Goal: Task Accomplishment & Management: Manage account settings

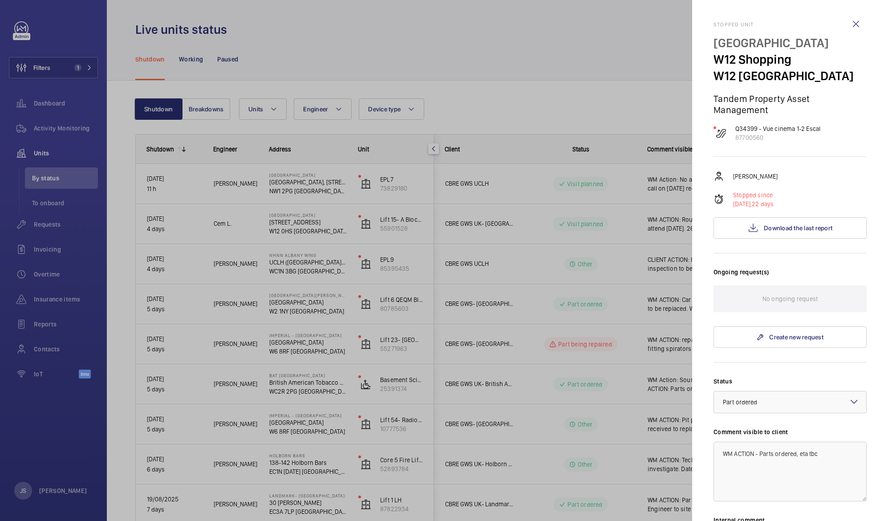
click at [345, 142] on div at bounding box center [444, 260] width 888 height 521
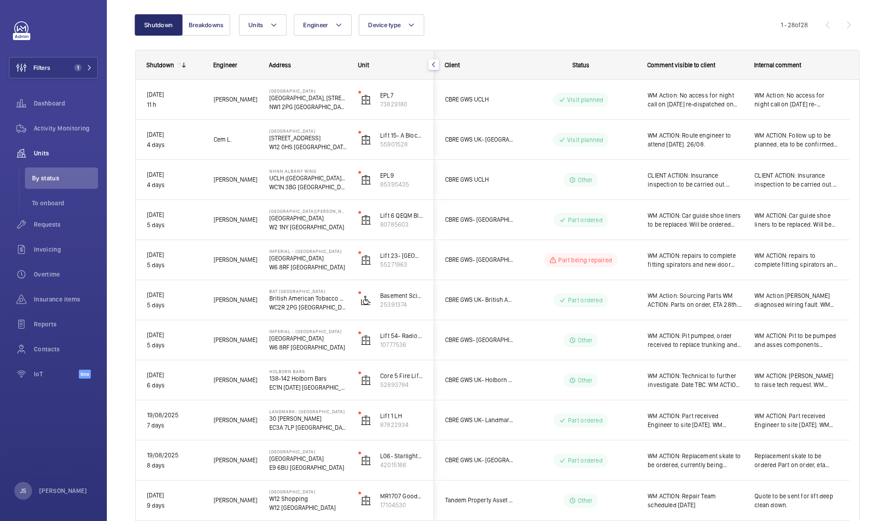
scroll to position [16, 0]
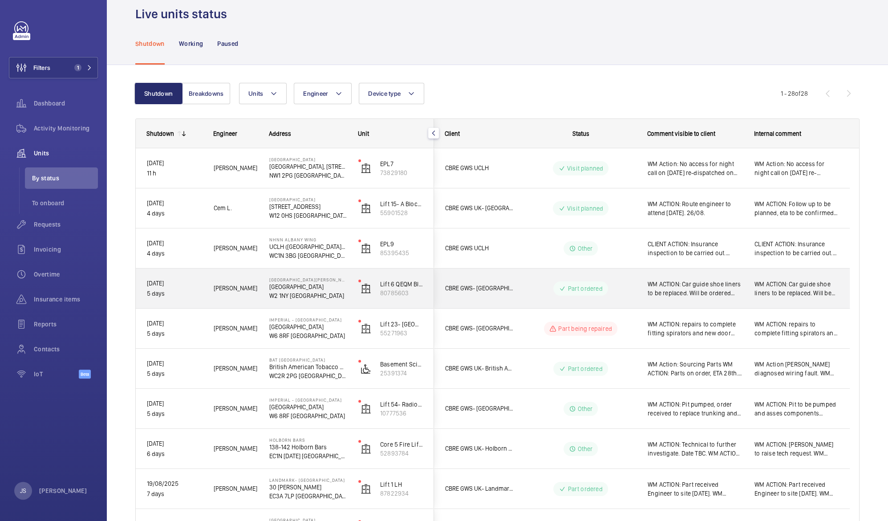
click at [688, 294] on span "WM ACTION: Car guide shoe liners to be replaced. Will be ordered [DATE] and pro…" at bounding box center [695, 289] width 95 height 18
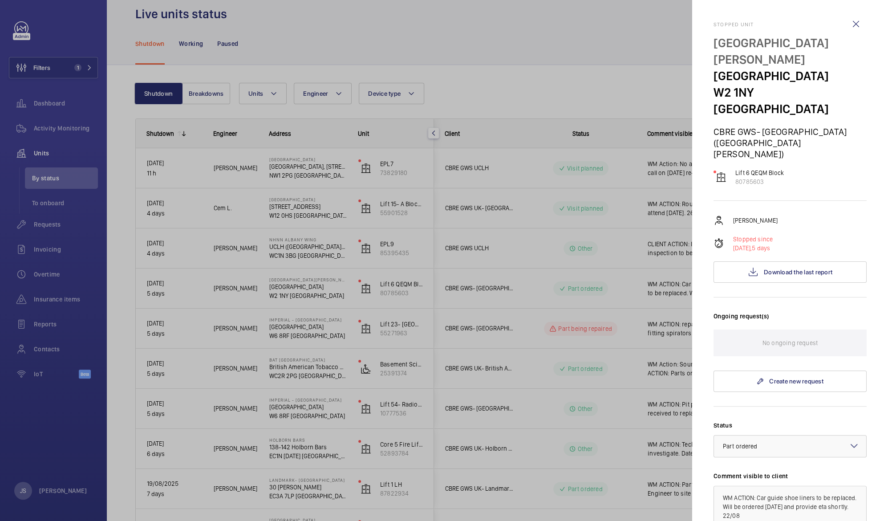
click at [688, 294] on div at bounding box center [444, 260] width 888 height 521
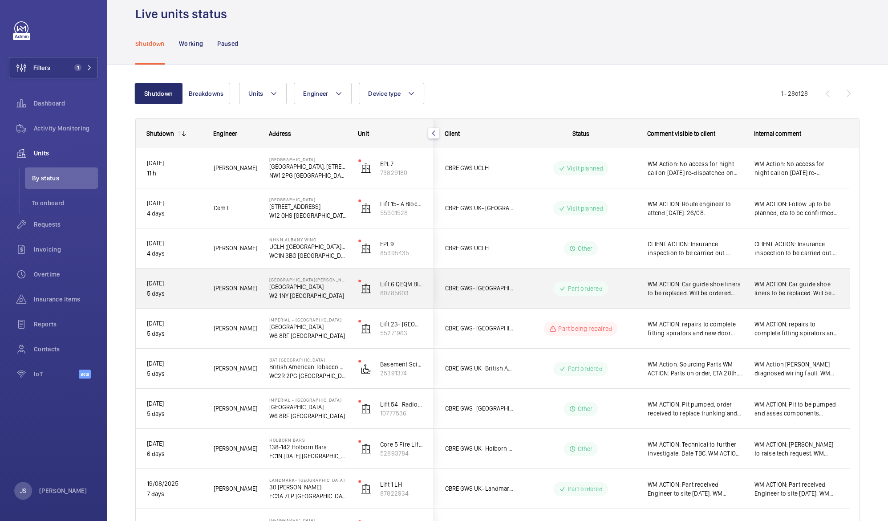
click at [688, 294] on span "WM ACTION: Car guide shoe liners to be replaced. Will be ordered [DATE] and pro…" at bounding box center [695, 289] width 95 height 18
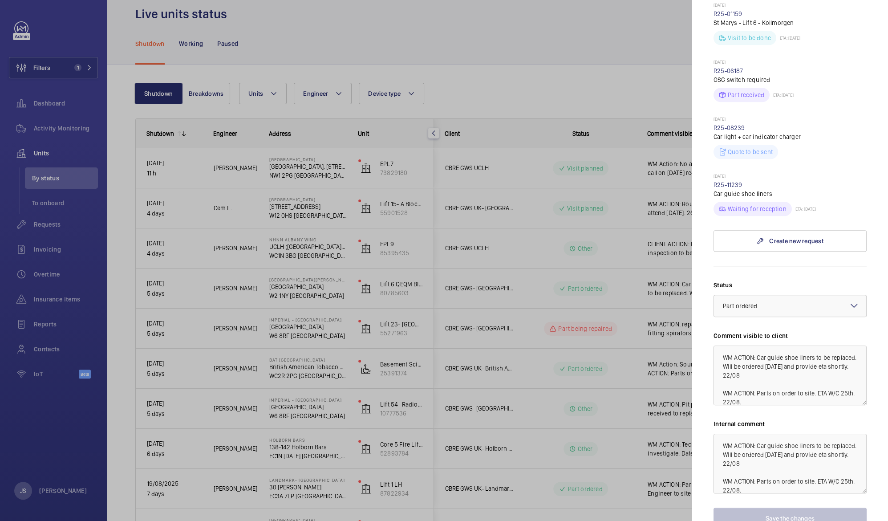
scroll to position [560, 0]
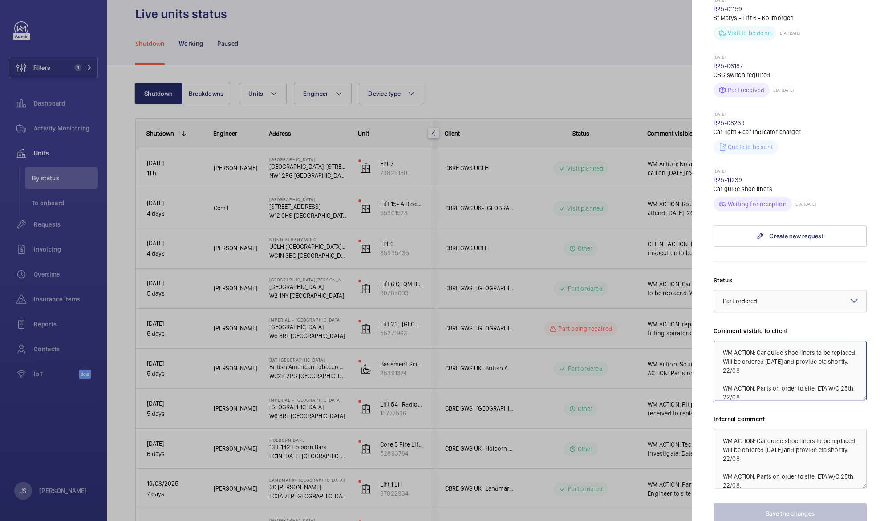
click at [758, 340] on textarea "WM ACTION: Car guide shoe liners to be replaced. Will be ordered [DATE] and pro…" at bounding box center [789, 370] width 153 height 60
drag, startPoint x: 760, startPoint y: 310, endPoint x: 774, endPoint y: 323, distance: 18.9
click at [774, 340] on textarea "WM ACTION: Car guide shoe liners to be replaced. Will be ordered [DATE] and pro…" at bounding box center [789, 370] width 153 height 60
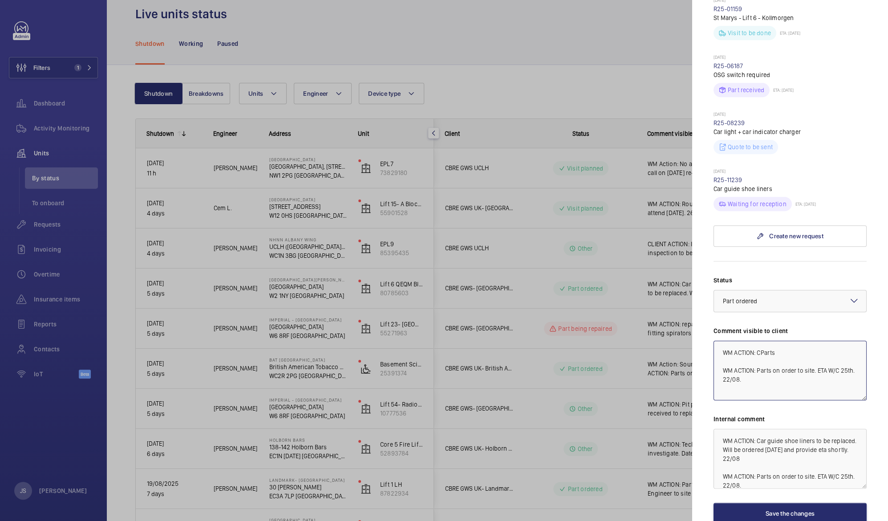
click at [761, 340] on textarea "WM ACTION: CParts WM ACTION: Parts on order to site. ETA W/C 25th. 22/08." at bounding box center [789, 370] width 153 height 60
click at [771, 340] on textarea "WM ACTION: Parts WM ACTION: Parts on order to site. ETA W/C 25th. 22/08." at bounding box center [789, 370] width 153 height 60
click at [773, 340] on textarea "WM ACTION: Parts to be redelivered to site WM ACTION: Parts on order to site. E…" at bounding box center [789, 370] width 153 height 60
click at [723, 340] on textarea "WM ACTION: Parts refused by site - Redeliver [DATE] WM ACTION: Parts on order t…" at bounding box center [789, 370] width 153 height 60
drag, startPoint x: 721, startPoint y: 332, endPoint x: 778, endPoint y: 352, distance: 60.3
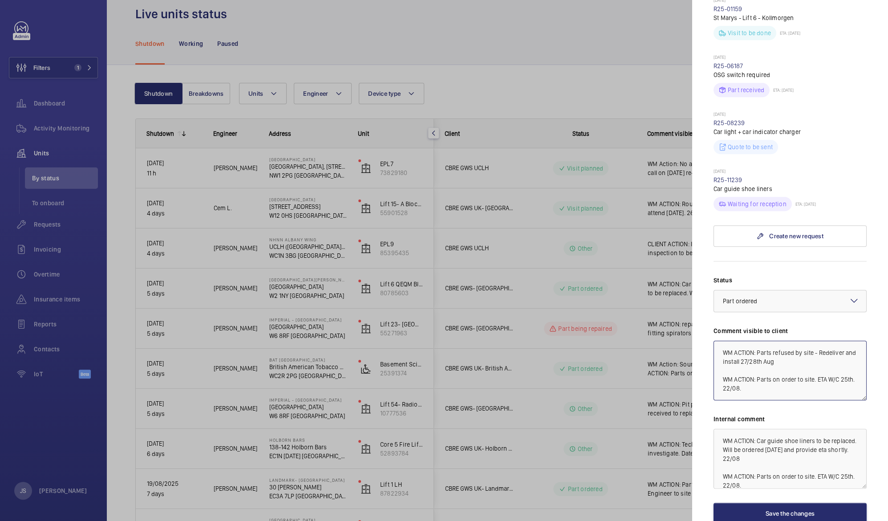
click at [778, 352] on textarea "WM ACTION: Parts refused by site - Redeliver and install 27/28th Aug WM ACTION:…" at bounding box center [789, 370] width 153 height 60
drag, startPoint x: 720, startPoint y: 304, endPoint x: 811, endPoint y: 321, distance: 92.9
click at [811, 340] on textarea "WM ACTION: Parts refused by site - Redeliver and install 27/28th Aug" at bounding box center [789, 370] width 153 height 60
type textarea "WM ACTION: Parts refused by site - Redeliver and install 27/28th Aug"
click at [720, 429] on textarea "WM ACTION: Car guide shoe liners to be replaced. Will be ordered [DATE] and pro…" at bounding box center [789, 459] width 153 height 60
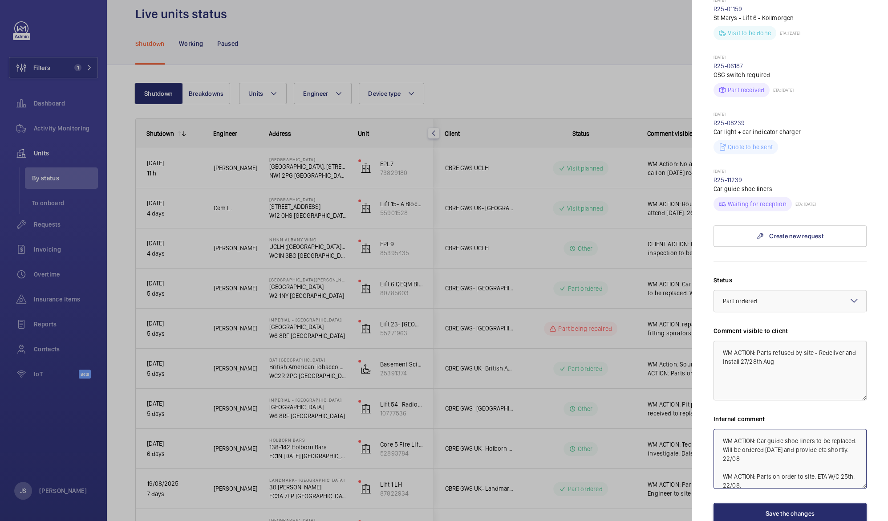
paste textarea "WM ACTION: Parts refused by site - Redeliver and install 27/28th Aug"
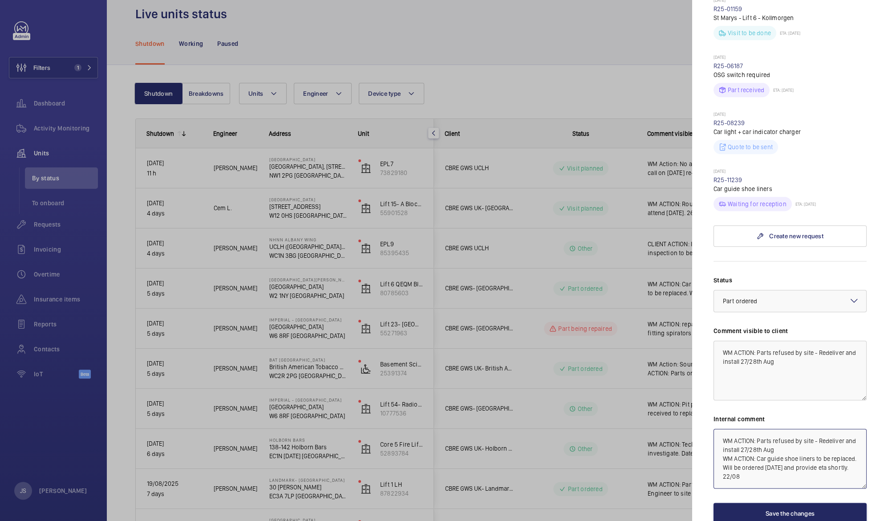
type textarea "WM ACTION: Parts refused by site - Redeliver and install 27/28th Aug WM ACTION:…"
click at [798, 502] on button "Save the changes" at bounding box center [789, 512] width 153 height 21
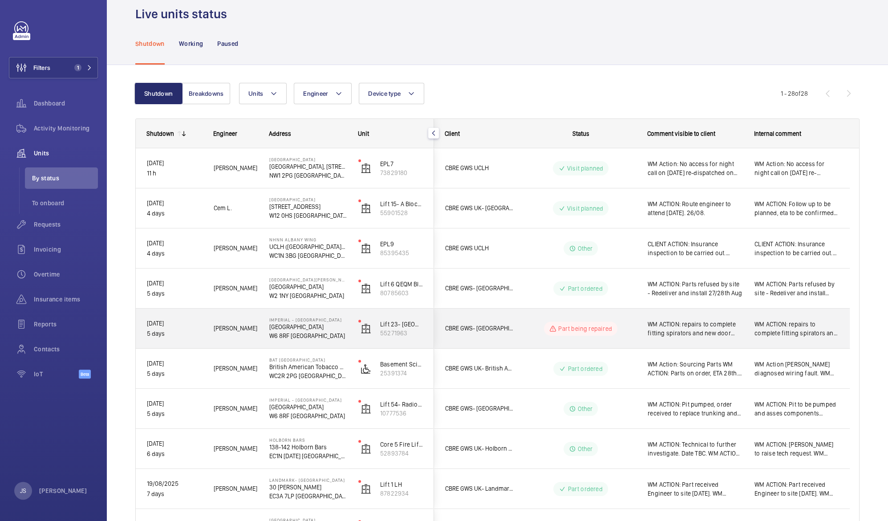
click at [306, 328] on p "[GEOGRAPHIC_DATA]" at bounding box center [307, 326] width 77 height 9
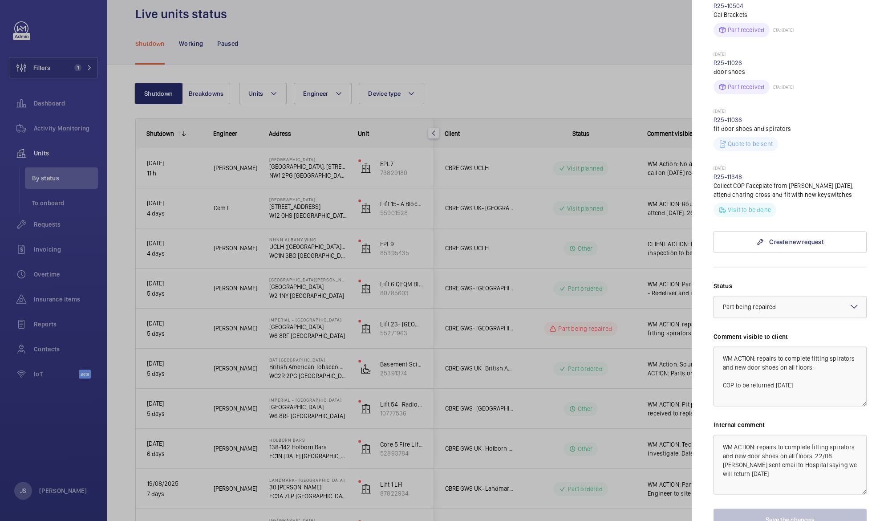
scroll to position [921, 0]
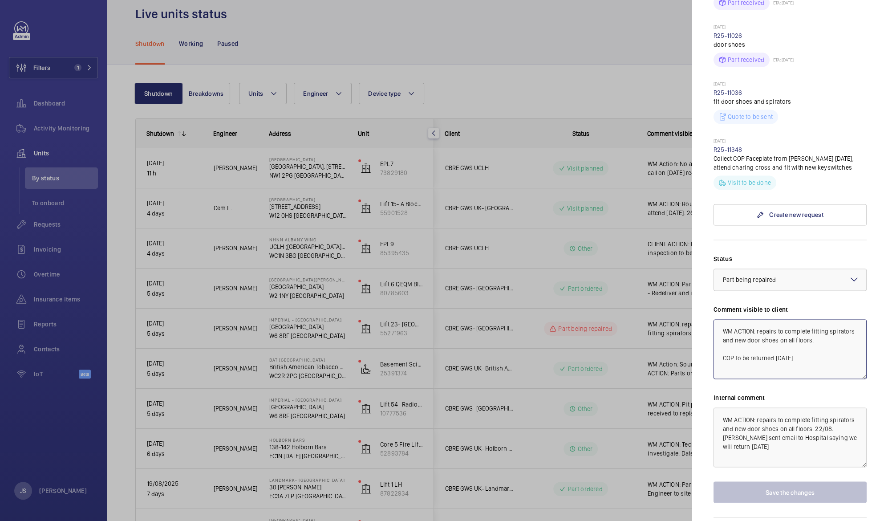
drag, startPoint x: 723, startPoint y: 340, endPoint x: 815, endPoint y: 333, distance: 92.8
click at [815, 333] on textarea "WM ACTION: repairs to complete fitting spirators and new door shoes on all floo…" at bounding box center [789, 349] width 153 height 60
drag, startPoint x: 836, startPoint y: 339, endPoint x: 721, endPoint y: 343, distance: 114.5
click at [721, 343] on textarea "WM ACTION: repairs to complete fitting spirators and new door shoes on all floo…" at bounding box center [789, 349] width 153 height 60
click at [757, 319] on textarea "WM ACTION: repairs to complete fitting spirators and new door shoes on all floo…" at bounding box center [789, 349] width 153 height 60
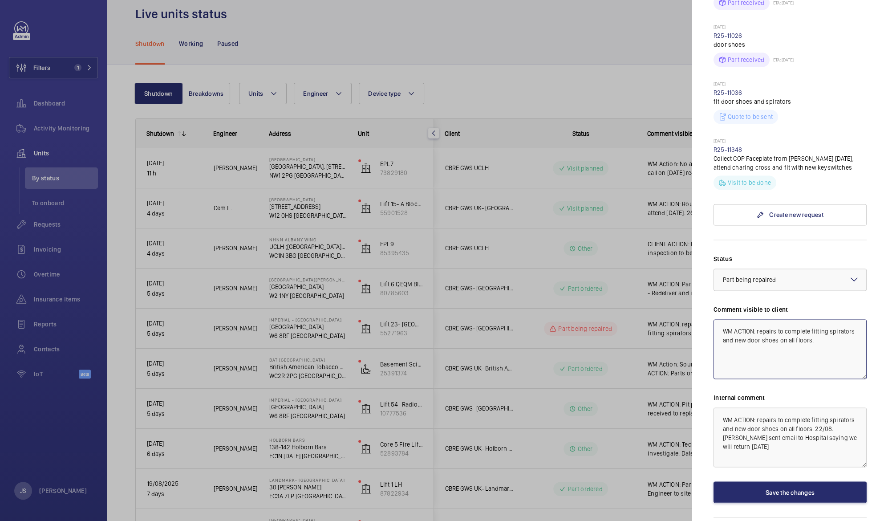
paste textarea "COP to be returned [DATE]"
drag, startPoint x: 756, startPoint y: 320, endPoint x: 766, endPoint y: 337, distance: 19.2
click at [766, 337] on textarea "WM ACTION: COP to be returned [DATE] 28th Augustrepairs to complete fitting spi…" at bounding box center [789, 349] width 153 height 60
click at [809, 319] on textarea "WM ACTION: COP to be returned [DATE]." at bounding box center [789, 349] width 153 height 60
type textarea "WM ACTION: COP to be returned to site [DATE]."
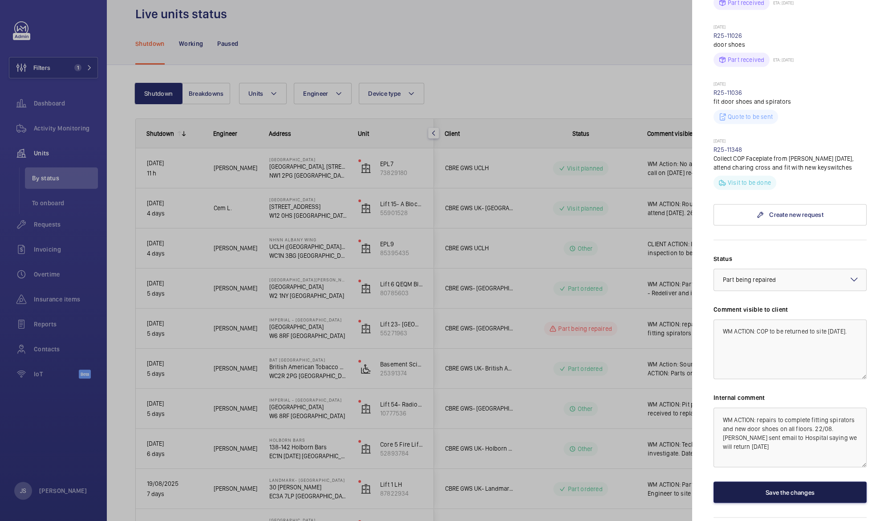
click at [780, 481] on button "Save the changes" at bounding box center [789, 491] width 153 height 21
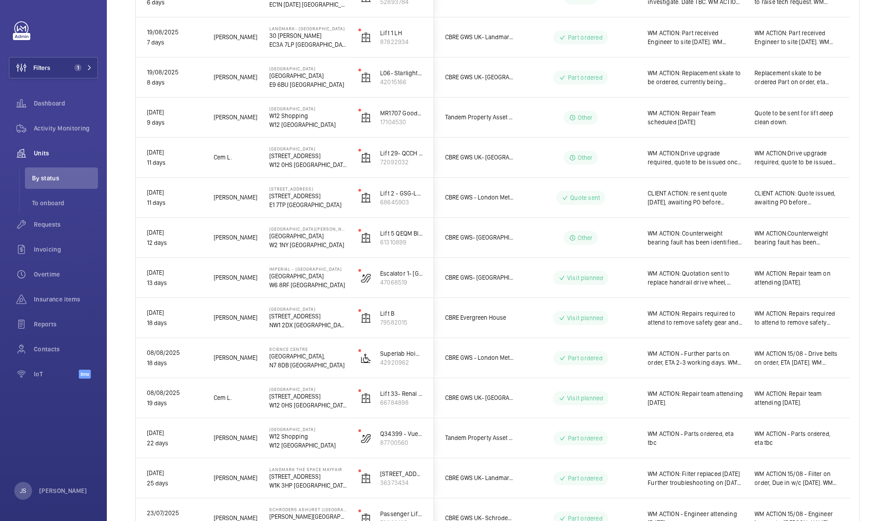
scroll to position [808, 0]
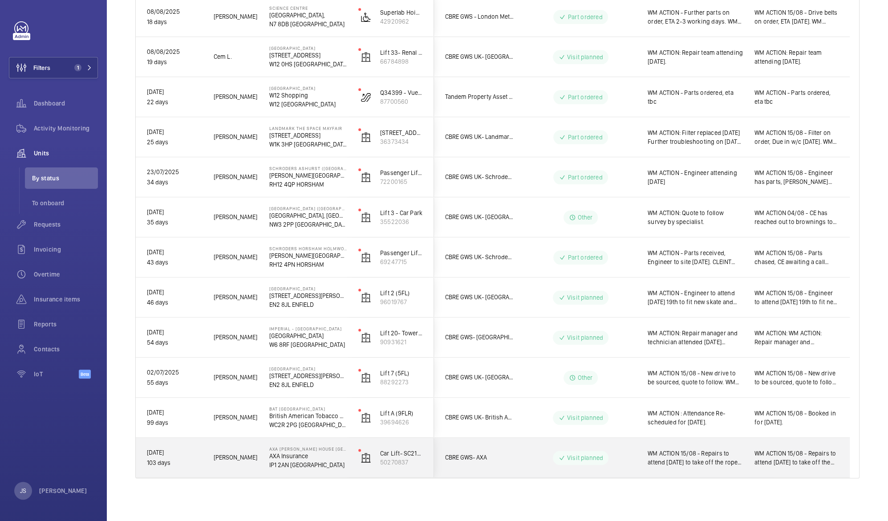
click at [704, 456] on span "WM ACTION 15/08 - Repairs to attend [DATE] to take off the ropes, specialist th…" at bounding box center [695, 458] width 95 height 18
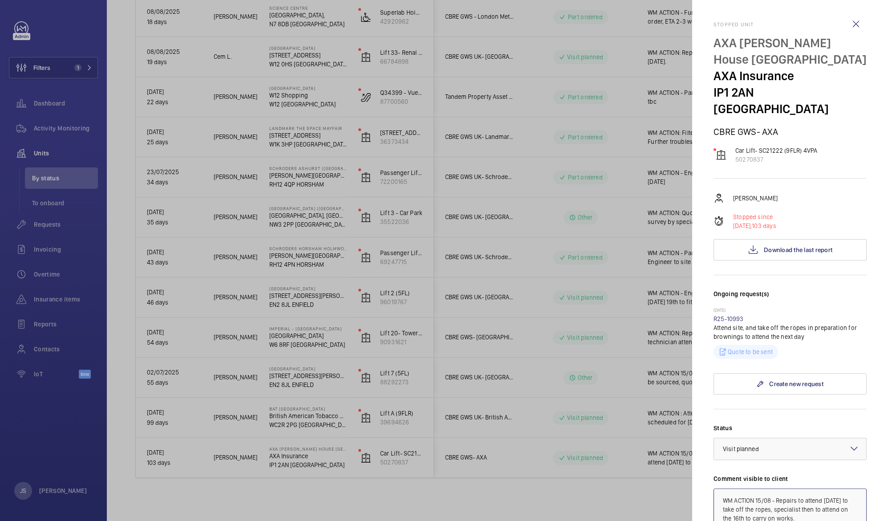
click at [761, 488] on textarea "WM ACTION 15/08 - Repairs to attend [DATE] to take off the ropes, specialist th…" at bounding box center [789, 518] width 153 height 60
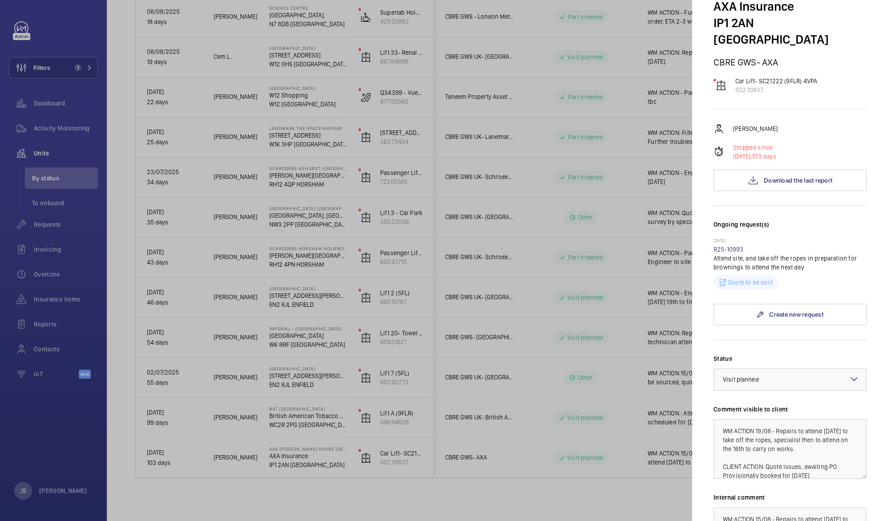
scroll to position [76, 0]
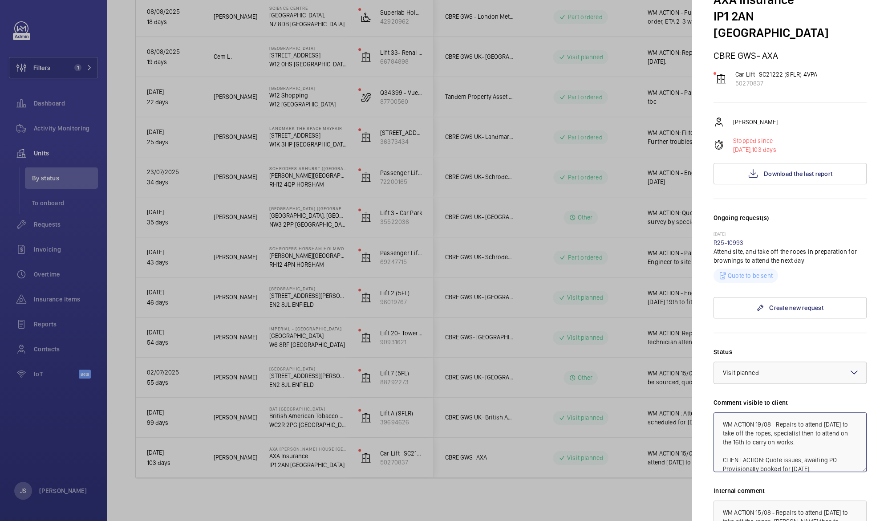
drag, startPoint x: 778, startPoint y: 407, endPoint x: 802, endPoint y: 414, distance: 24.6
click at [802, 414] on textarea "WM ACTION 19/08 - Repairs to attend [DATE] to take off the ropes, specialist th…" at bounding box center [789, 442] width 153 height 60
click at [748, 417] on textarea "WM ACTION 19/08 - Rspecialist then to attend on the 16th to carry on works. CLI…" at bounding box center [789, 442] width 153 height 60
click at [779, 412] on textarea "WM ACTION 19/08 - Rspecialist then to attend on the 18th to carry on works. CLI…" at bounding box center [789, 442] width 153 height 60
click at [804, 412] on textarea "WM ACTION 19/08 - Specialist then to attend on the 18th to carry on works. CLIE…" at bounding box center [789, 442] width 153 height 60
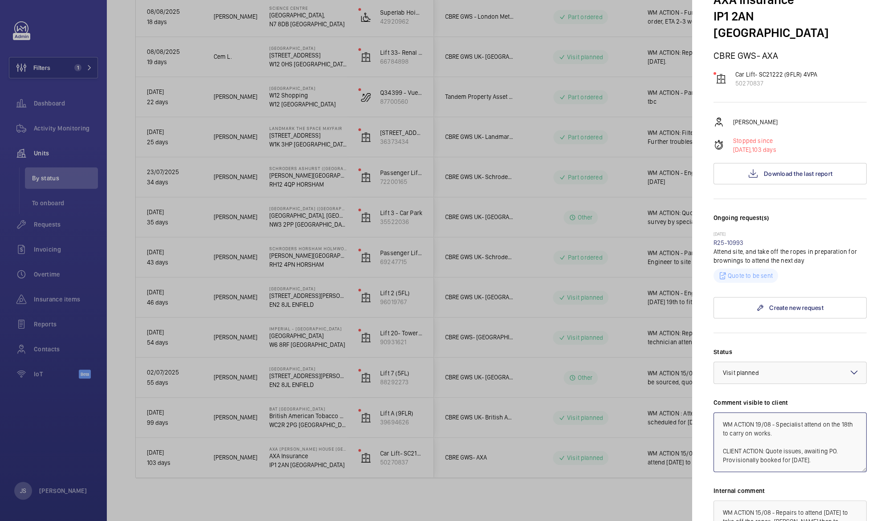
click at [821, 412] on textarea "WM ACTION 19/08 - Specialist attend on the 18th to carry on works. CLIENT ACTIO…" at bounding box center [789, 442] width 153 height 60
drag, startPoint x: 832, startPoint y: 400, endPoint x: 808, endPoint y: 404, distance: 24.3
click at [808, 412] on textarea "WM ACTION 19/08 - Specialist attended site on the 18th to carry on works. CLIEN…" at bounding box center [789, 442] width 153 height 60
click at [758, 419] on textarea "WM ACTION 19/08 - Specialist attended site on the 18th to carry on works. CLIEN…" at bounding box center [789, 442] width 153 height 60
click at [718, 377] on div "Status Select a status × Visit planned × Comment visible to client WM ACTION 19…" at bounding box center [789, 471] width 153 height 248
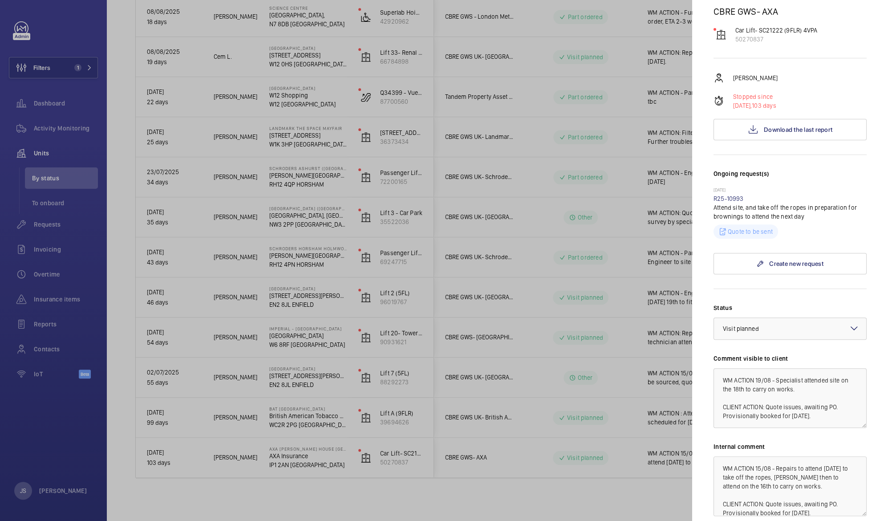
scroll to position [121, 0]
click at [805, 371] on textarea "WM ACTION 19/08 - Specialist attended site on the 18th to carry on works. CLIEN…" at bounding box center [789, 397] width 153 height 60
click at [737, 371] on textarea "WM ACTION 19/08 - Specialist attended site on the 18th to carry on works. CLIEN…" at bounding box center [789, 397] width 153 height 60
click at [798, 368] on textarea "WM ACTION 19/08 - Specialist attended site on the 19th to carry on works. CLIEN…" at bounding box center [789, 397] width 153 height 60
type textarea "WM ACTION 19/08 - Specialist attended site on the 19th to carry on works. CLIEN…"
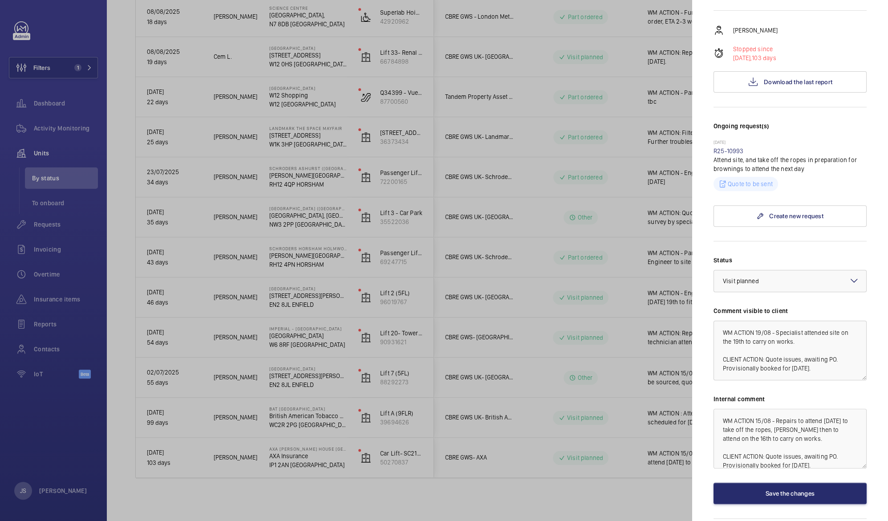
scroll to position [184, 0]
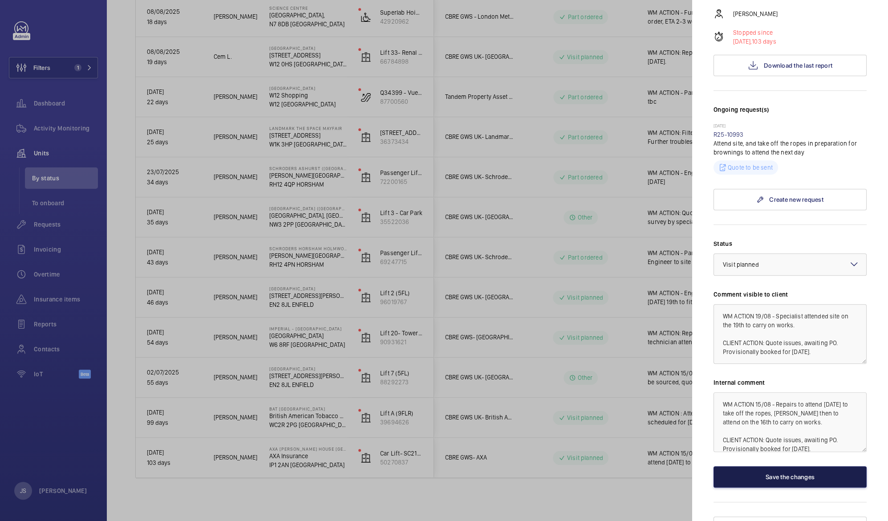
click at [787, 466] on button "Save the changes" at bounding box center [789, 476] width 153 height 21
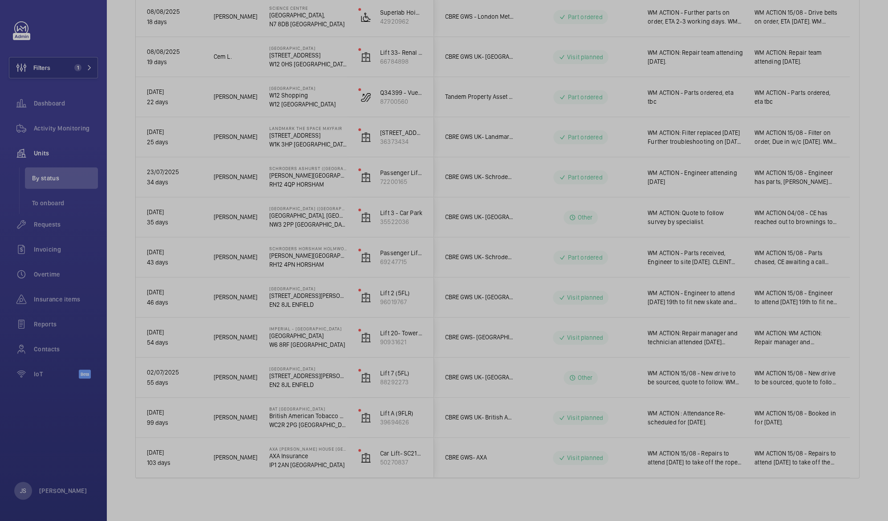
scroll to position [0, 0]
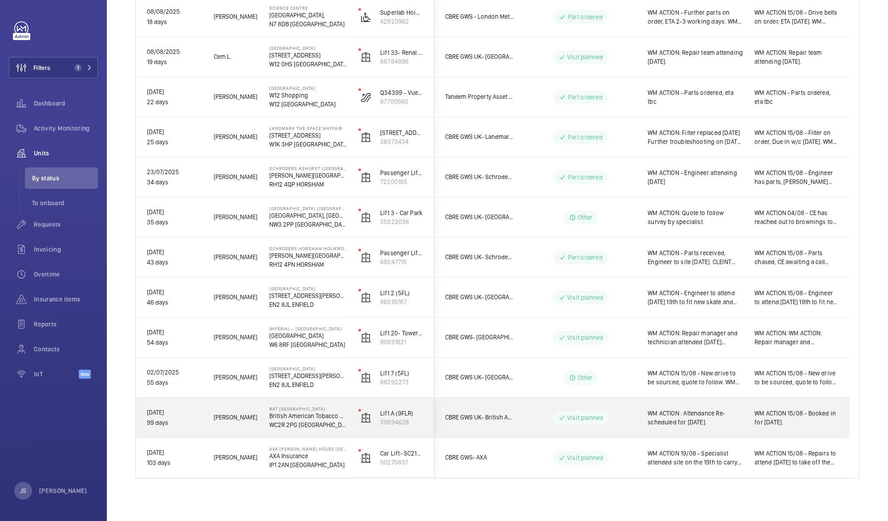
click at [683, 413] on span "WM ACTION : Attendance Re-scheduled for [DATE]." at bounding box center [695, 418] width 95 height 18
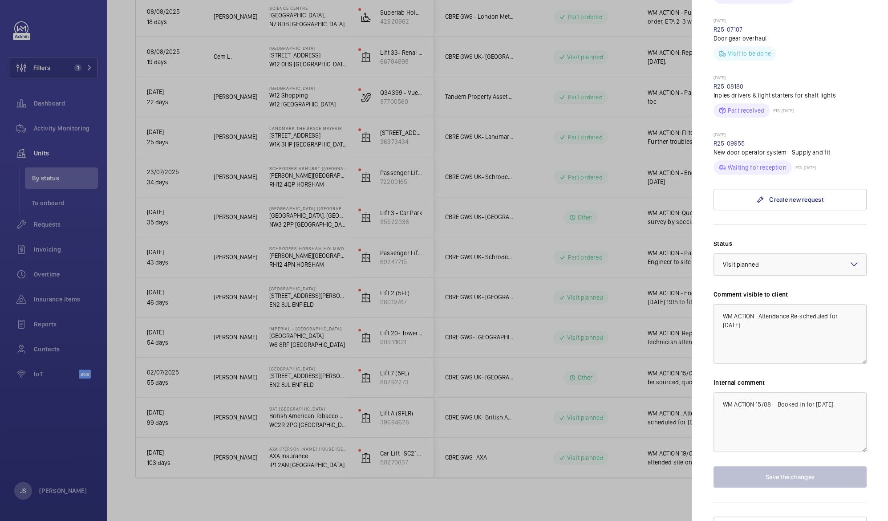
scroll to position [327, 0]
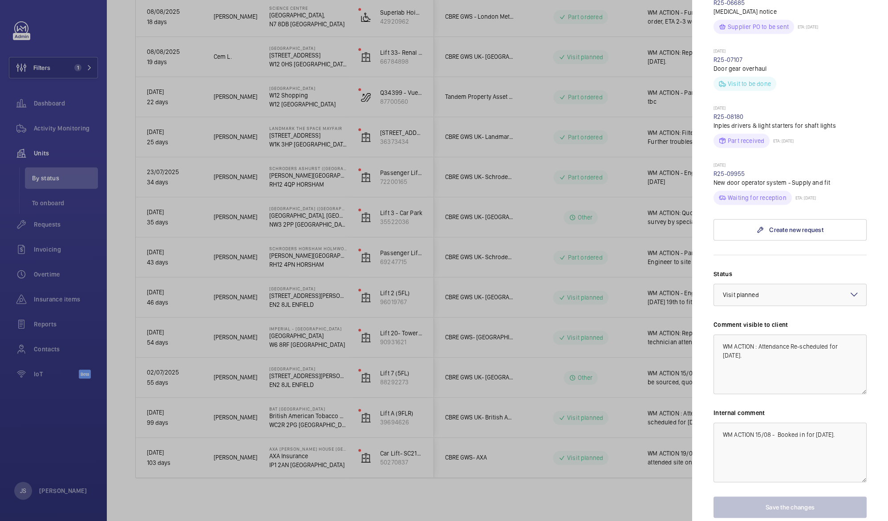
click at [521, 418] on div at bounding box center [444, 260] width 888 height 521
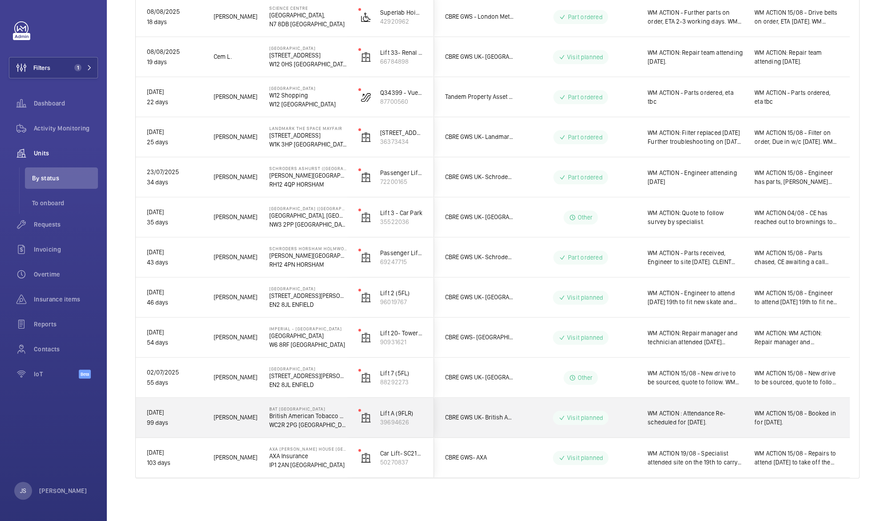
click at [690, 409] on span "WM ACTION : Attendance Re-scheduled for [DATE]." at bounding box center [695, 418] width 95 height 18
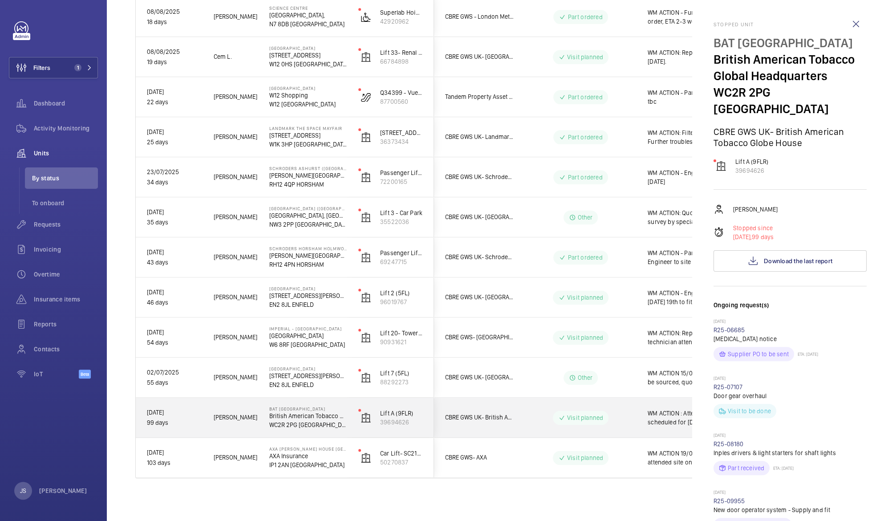
click at [690, 409] on div at bounding box center [444, 260] width 888 height 521
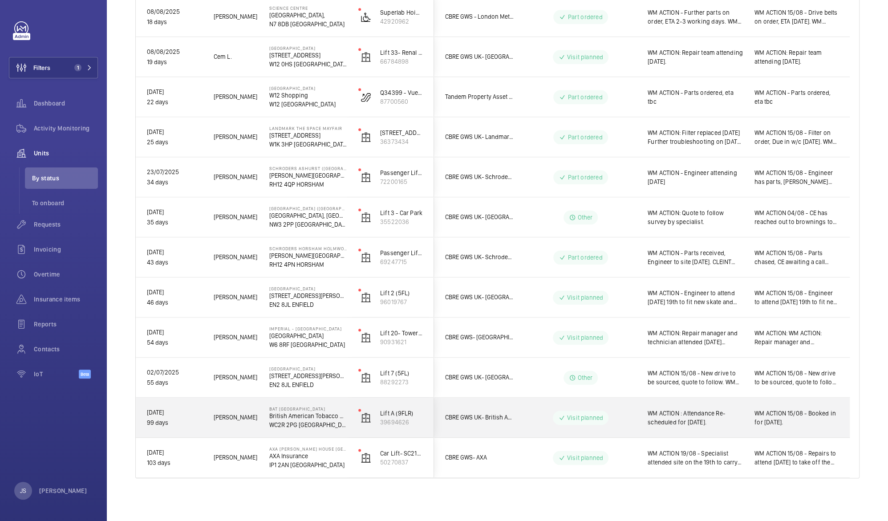
click at [690, 409] on span "WM ACTION : Attendance Re-scheduled for [DATE]." at bounding box center [695, 418] width 95 height 18
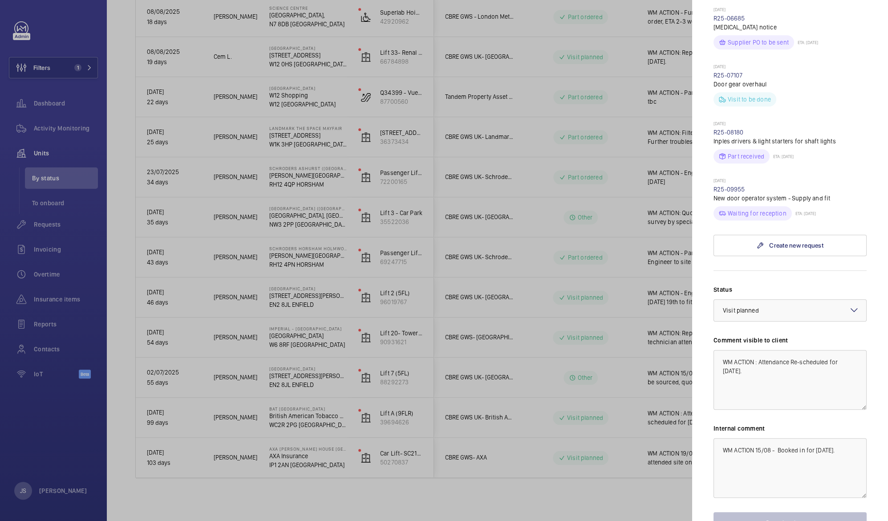
scroll to position [357, 0]
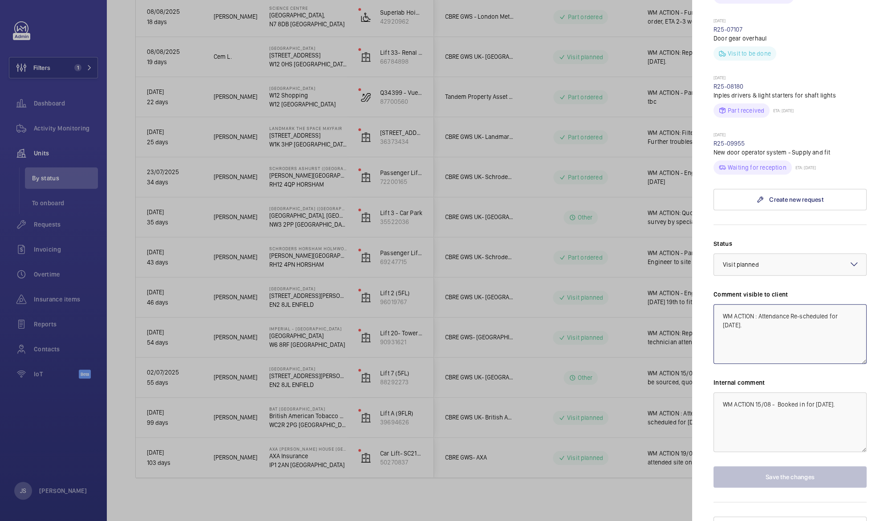
click at [762, 308] on textarea "WM ACTION : Attendance Re-scheduled for [DATE]." at bounding box center [789, 334] width 153 height 60
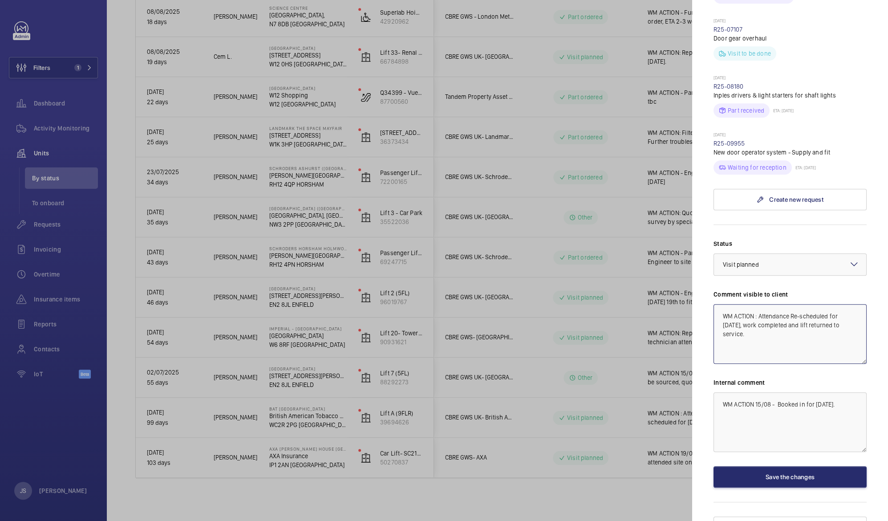
type textarea "WM ACTION : Attendance Re-scheduled for [DATE], work completed and lift returne…"
click at [818, 392] on textarea "WM ACTION 15/08 - Booked in for [DATE]." at bounding box center [789, 422] width 153 height 60
type textarea "WM ACTION 15/08 - Booked in for [DATE]."
click at [784, 466] on button "Save the changes" at bounding box center [789, 476] width 153 height 21
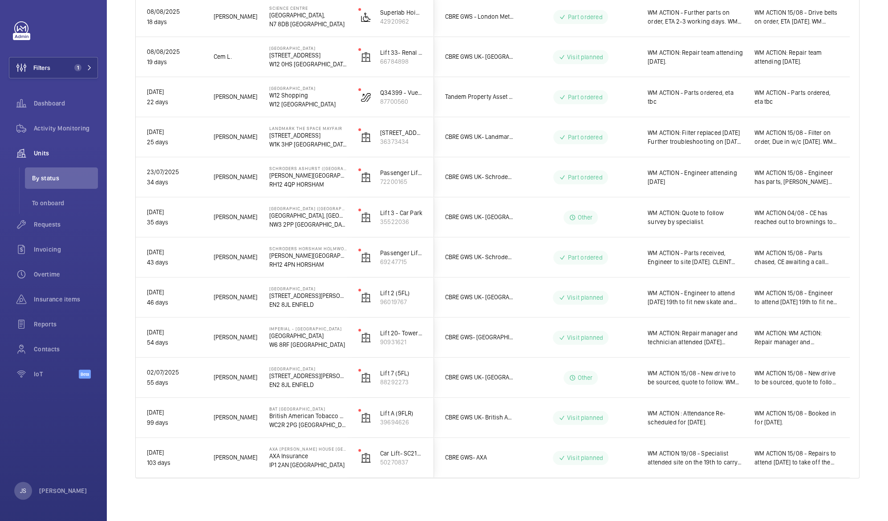
scroll to position [0, 0]
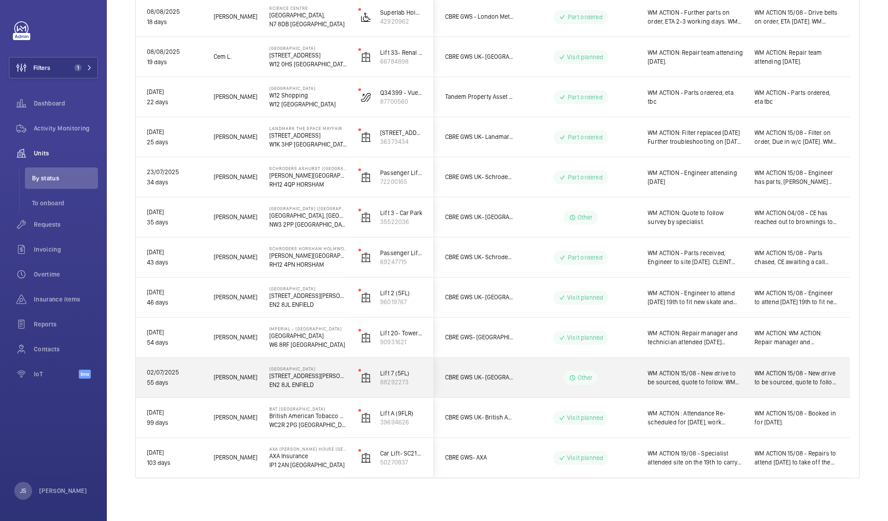
click at [680, 377] on span "WM ACTION 15/08 - New drive to be sourced, quote to follow. WM ACTION:NDC advis…" at bounding box center [695, 378] width 95 height 18
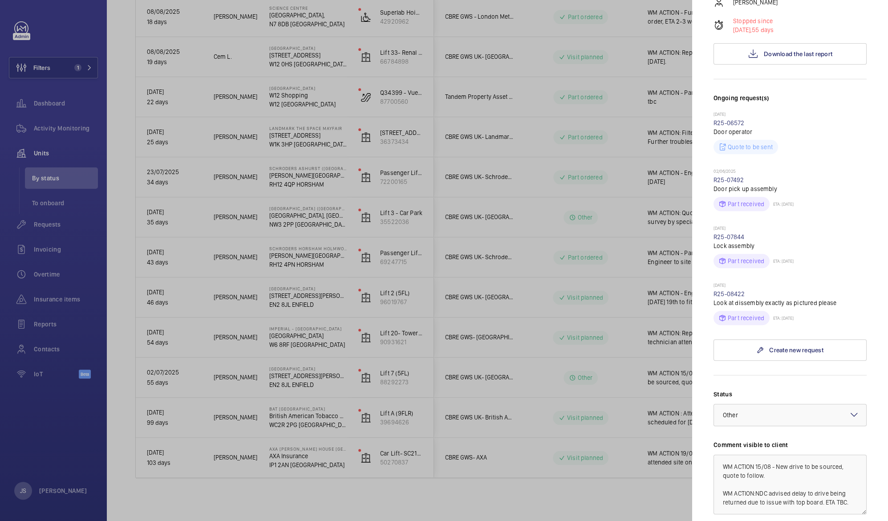
scroll to position [341, 0]
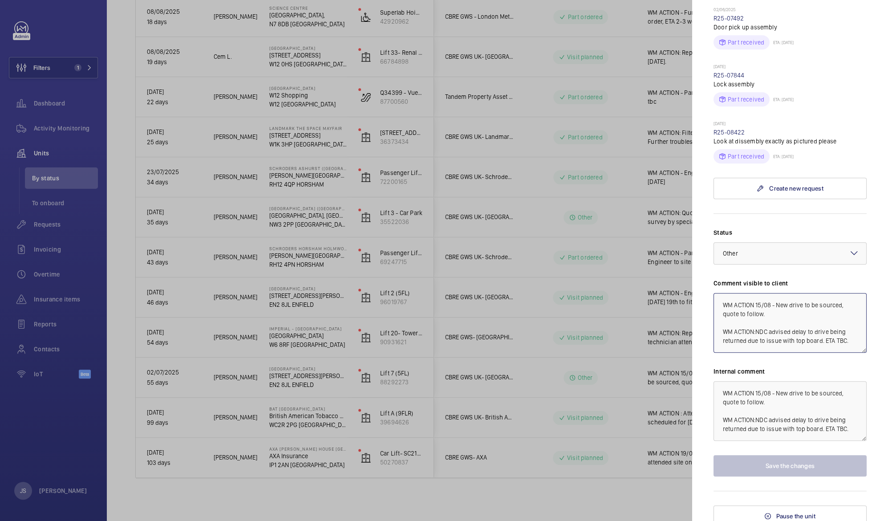
click at [758, 298] on textarea "WM ACTION 15/08 - New drive to be sourced, quote to follow. WM ACTION:NDC advis…" at bounding box center [789, 323] width 153 height 60
click at [776, 298] on textarea "WM ACTION 27/08 - New drive to be sourced, quote to follow. WM ACTION:NDC advis…" at bounding box center [789, 323] width 153 height 60
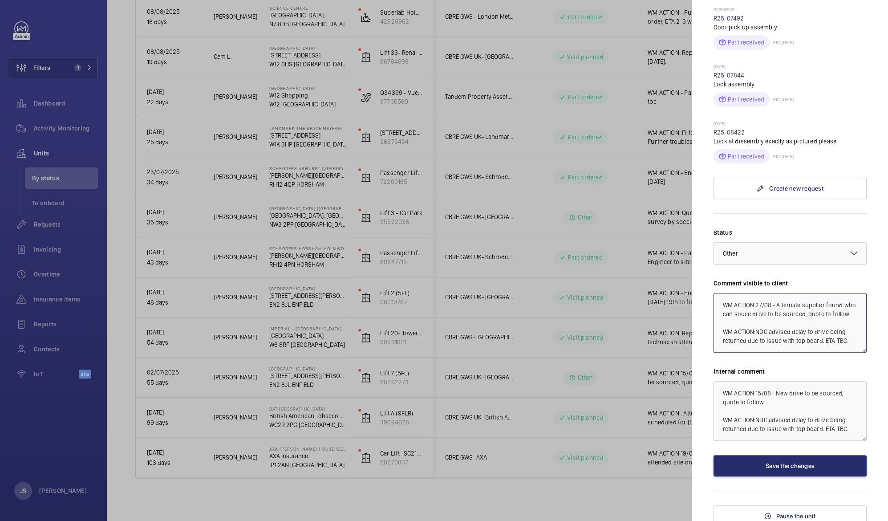
click at [780, 309] on textarea "WM ACTION 27/08 - Alternate supplier found who can souce drive to be sourced, q…" at bounding box center [789, 323] width 153 height 60
click at [757, 308] on textarea "WM ACTION 27/08 - Alternate supplier found who can souce drive, quote to follow…" at bounding box center [789, 323] width 153 height 60
type textarea "WM ACTION 27/08 - Alternate supplier found who can source drive, quote to follo…"
click at [618, 301] on div at bounding box center [444, 260] width 888 height 521
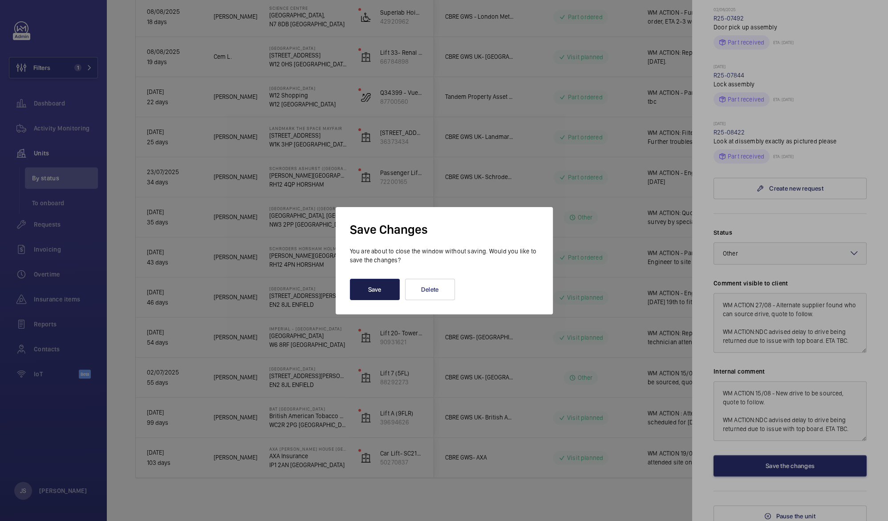
click at [363, 289] on button "Save" at bounding box center [375, 289] width 50 height 21
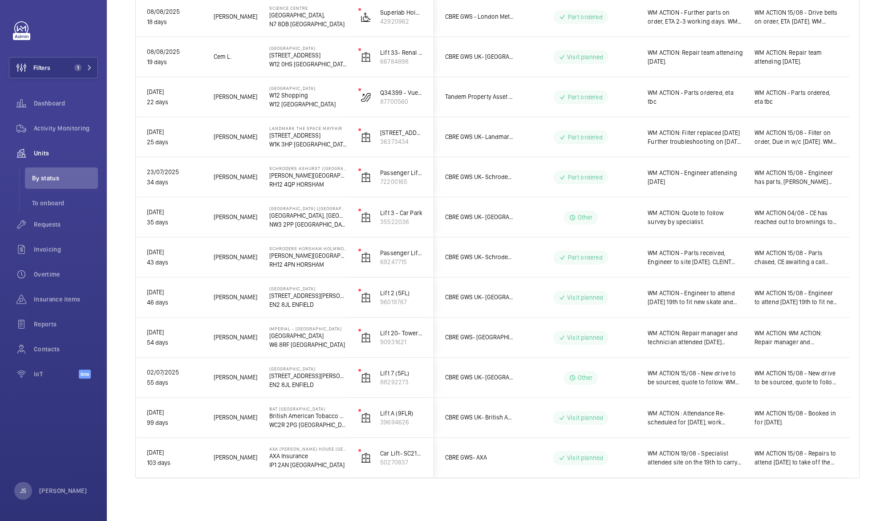
scroll to position [0, 0]
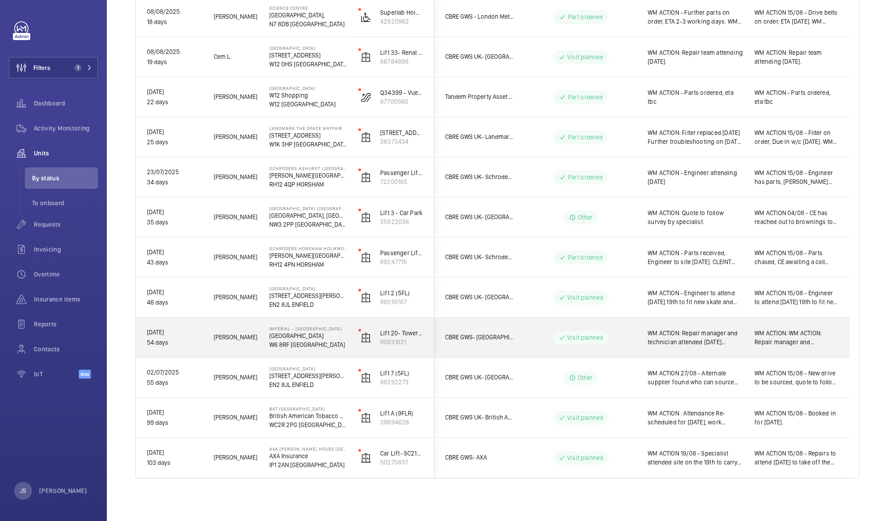
click at [700, 331] on span "WM ACTION: Repair manager and technician attended [DATE] [PERSON_NAME] will adv…" at bounding box center [695, 337] width 95 height 18
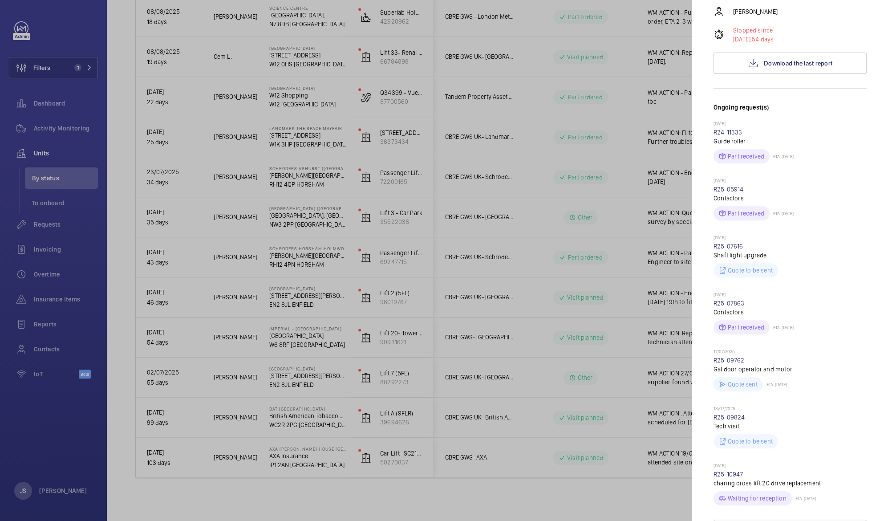
scroll to position [105, 0]
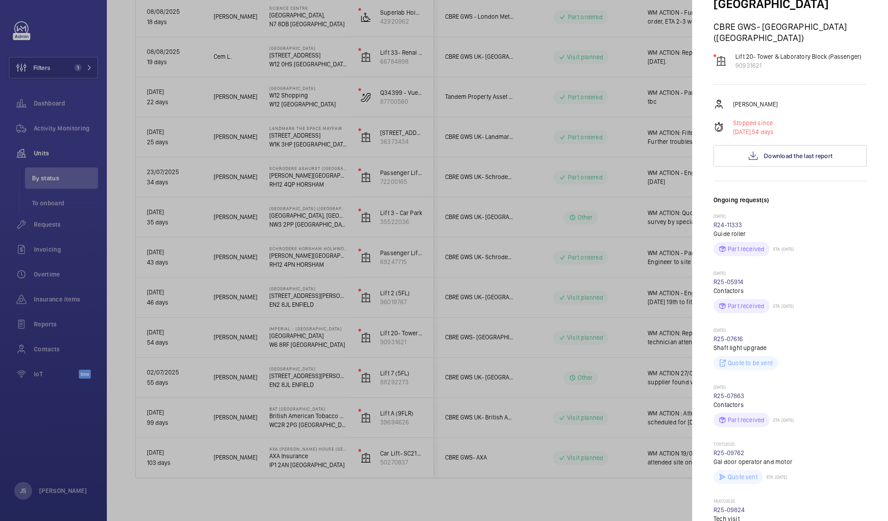
click at [287, 294] on div at bounding box center [444, 260] width 888 height 521
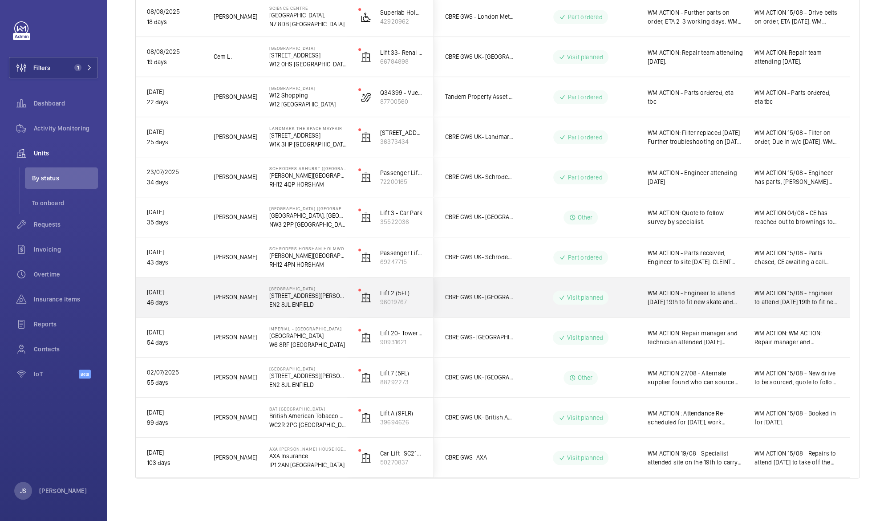
click at [665, 289] on span "WM ACTION - Engineer to attend [DATE] 19th to fit new skate and contact. WM ACT…" at bounding box center [695, 297] width 95 height 18
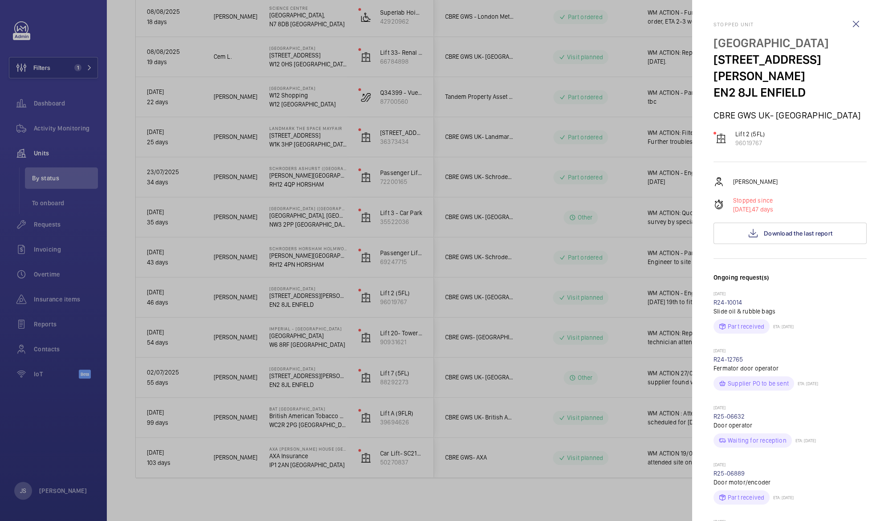
click at [197, 185] on div at bounding box center [444, 260] width 888 height 521
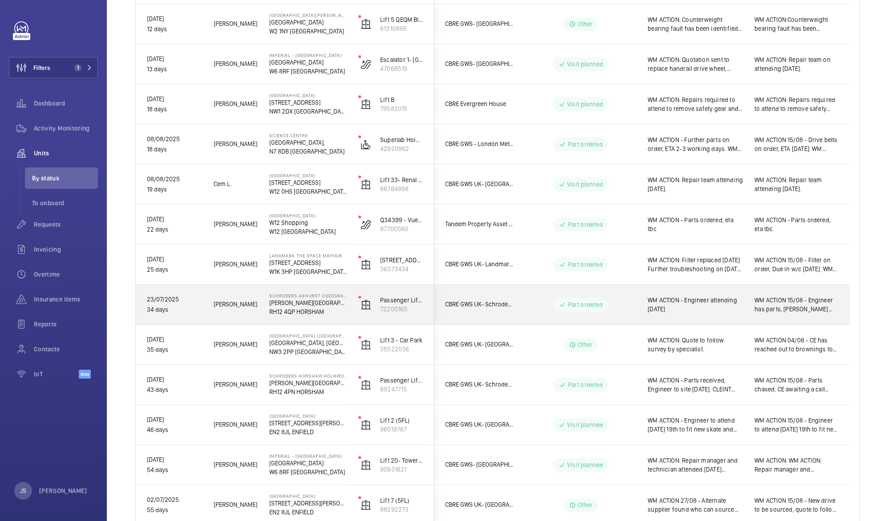
scroll to position [674, 0]
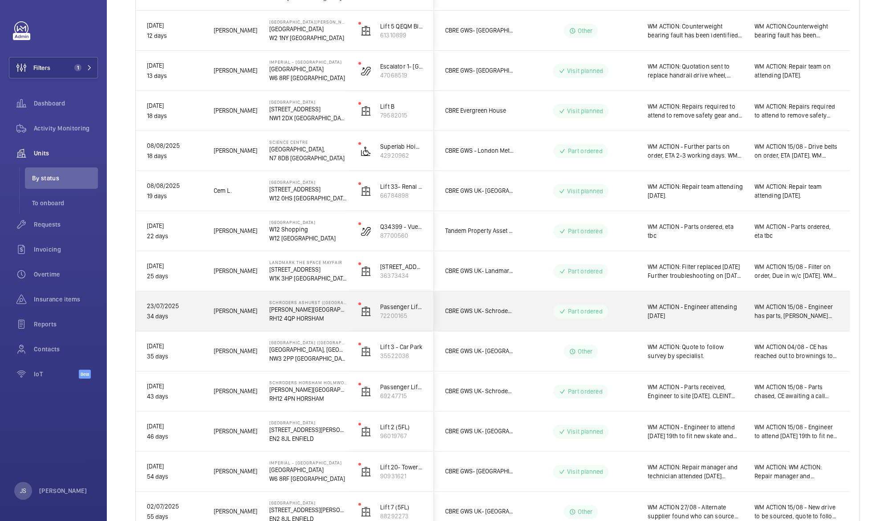
click at [689, 113] on span "WM ACTION: Repairs required to attend to remove safety gear and fit OSG switch …" at bounding box center [695, 111] width 95 height 18
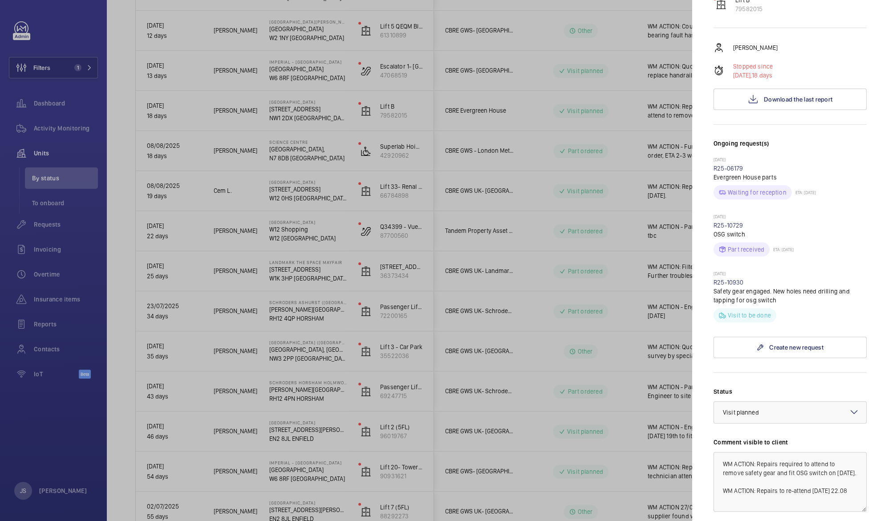
scroll to position [282, 0]
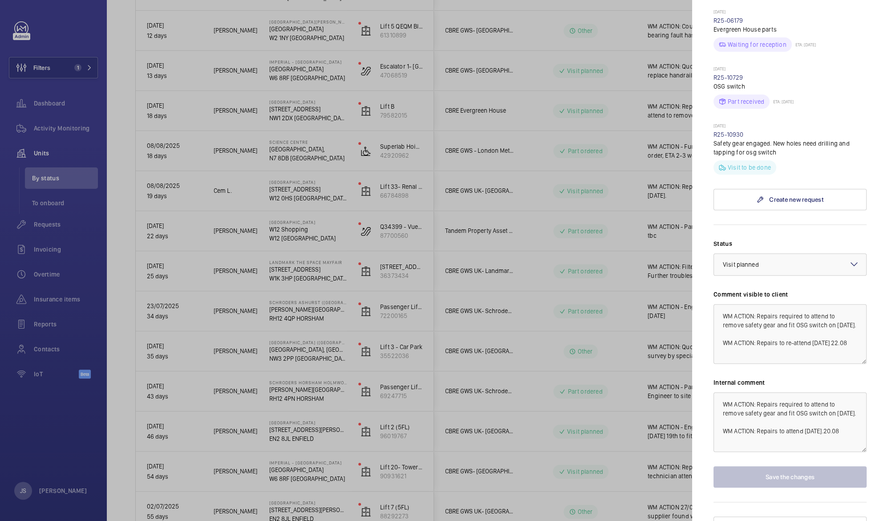
click at [433, 381] on div at bounding box center [444, 260] width 888 height 521
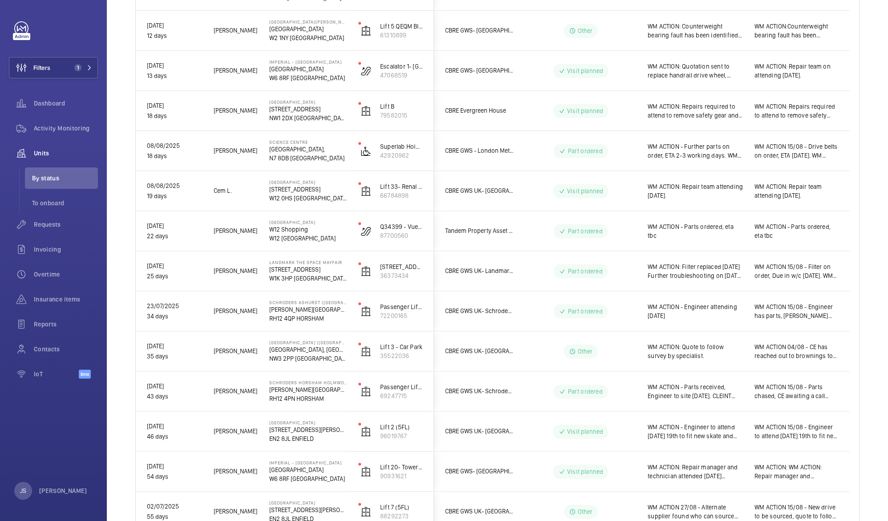
scroll to position [808, 0]
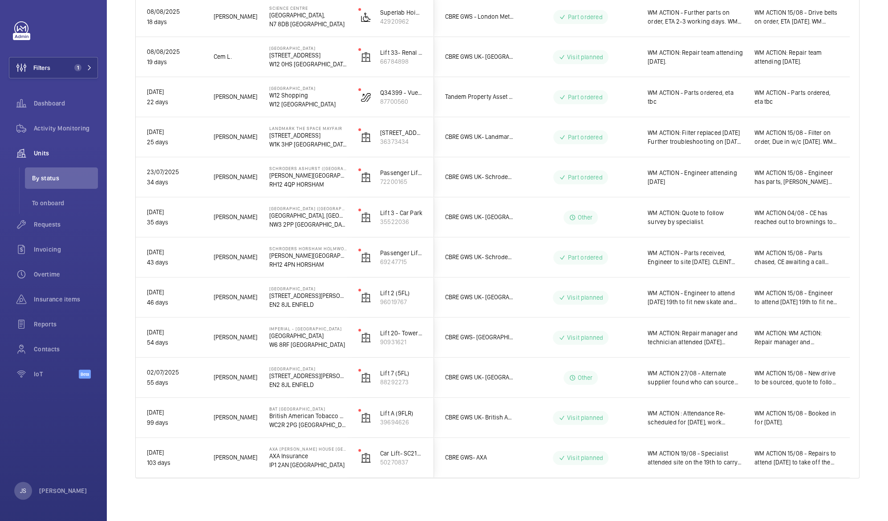
click at [280, 385] on p "EN2 8JL ENFIELD" at bounding box center [307, 384] width 77 height 9
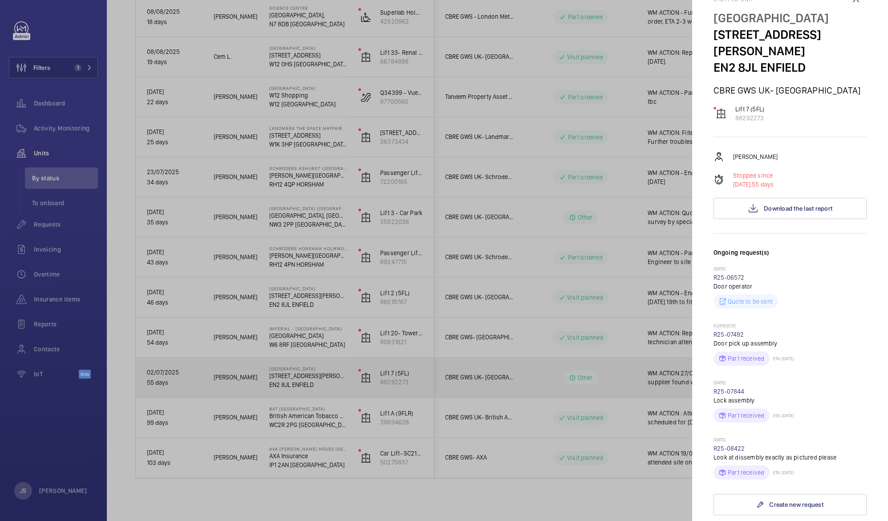
scroll to position [7, 0]
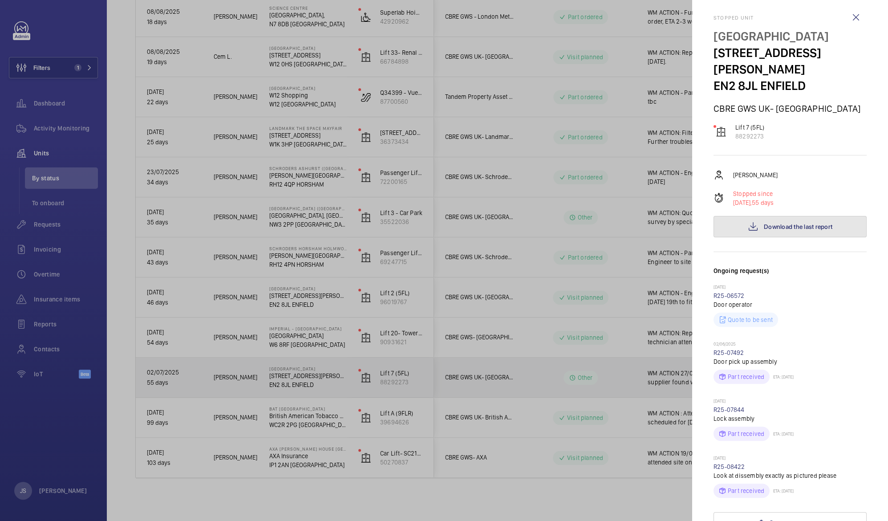
click at [764, 223] on span "Download the last report" at bounding box center [798, 226] width 69 height 7
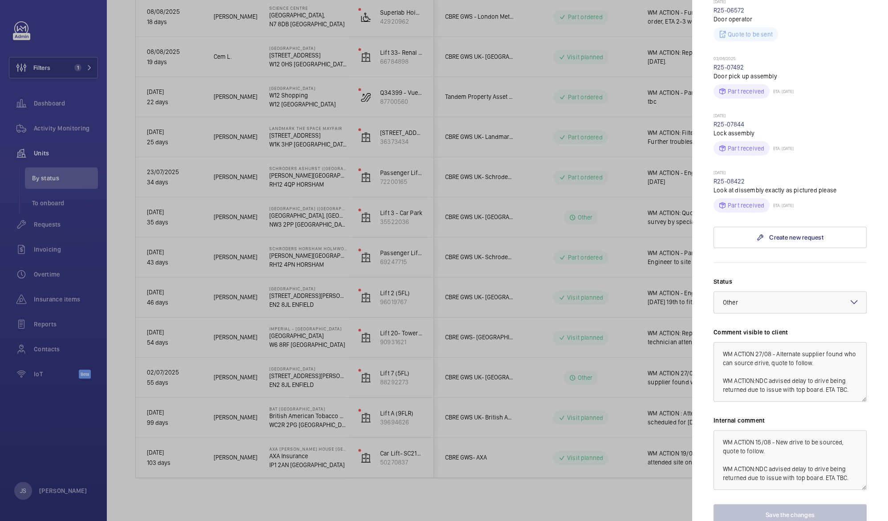
scroll to position [293, 0]
click at [255, 178] on div at bounding box center [444, 260] width 888 height 521
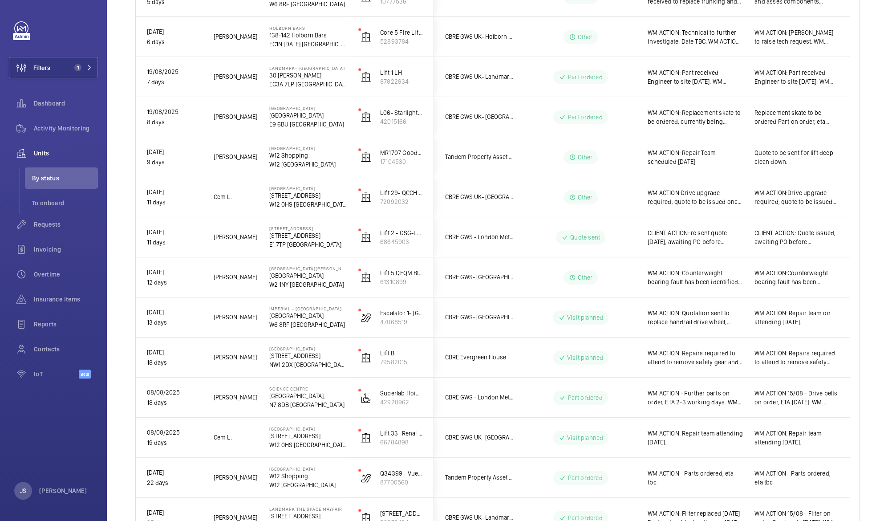
scroll to position [427, 0]
click at [303, 125] on p "E9 6BU [GEOGRAPHIC_DATA]" at bounding box center [307, 124] width 77 height 9
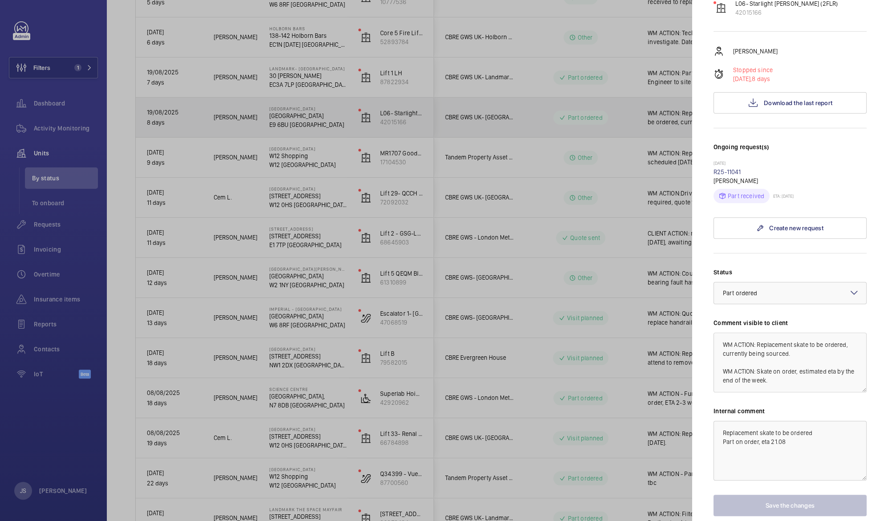
scroll to position [170, 0]
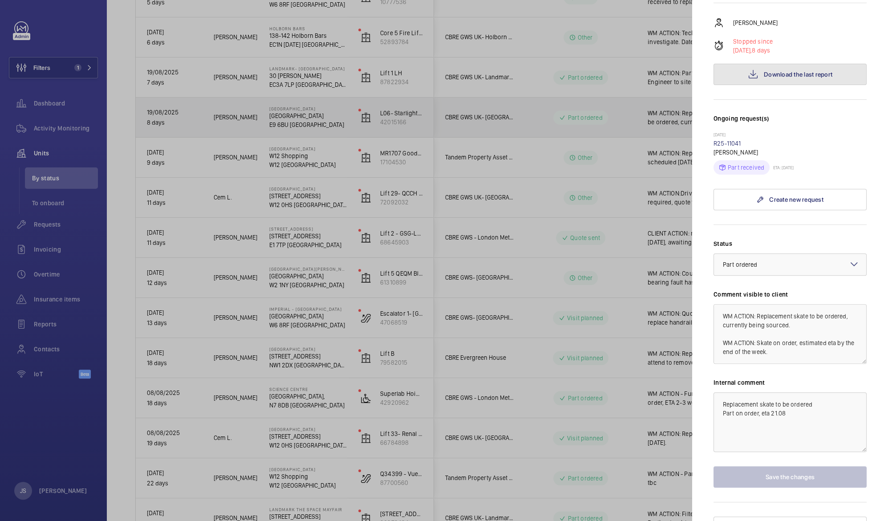
click at [780, 64] on button "Download the last report" at bounding box center [789, 74] width 153 height 21
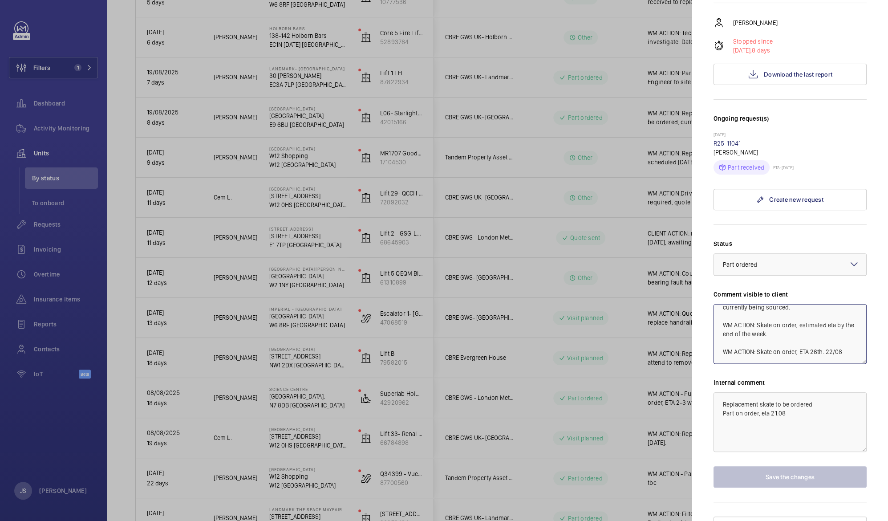
scroll to position [18, 0]
click at [774, 316] on textarea "WM ACTION: Replacement skate to be ordered, currently being sourced. WM ACTION:…" at bounding box center [789, 334] width 153 height 60
drag, startPoint x: 773, startPoint y: 326, endPoint x: 863, endPoint y: 357, distance: 94.9
click at [863, 357] on mat-sidenav "Stopped unit [GEOGRAPHIC_DATA] [GEOGRAPHIC_DATA] [GEOGRAPHIC_DATA] GWS [GEOGRAP…" at bounding box center [790, 260] width 196 height 521
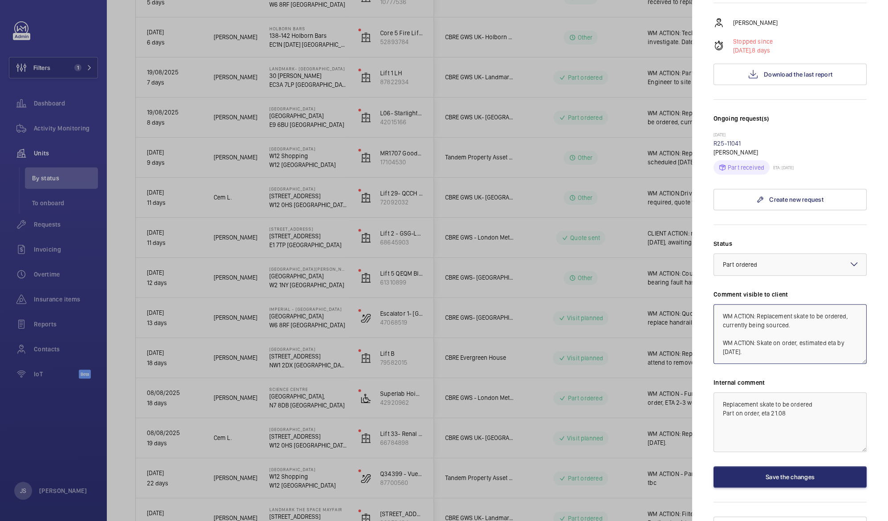
scroll to position [0, 0]
drag, startPoint x: 723, startPoint y: 296, endPoint x: 797, endPoint y: 320, distance: 77.7
click at [797, 320] on textarea "WM ACTION: Replacement skate to be ordered, currently being sourced. WM ACTION:…" at bounding box center [789, 334] width 153 height 60
type textarea "WM ACTION: Skate on order, estimated eta by [DATE]."
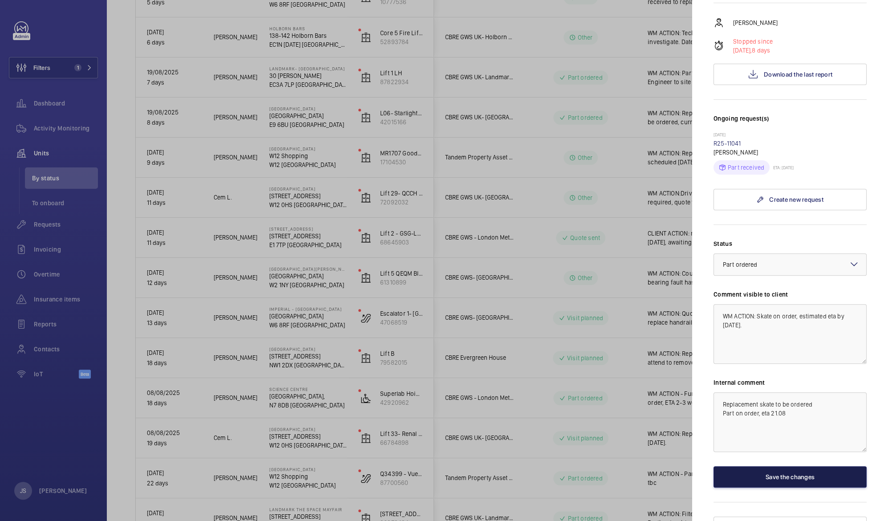
click at [793, 466] on button "Save the changes" at bounding box center [789, 476] width 153 height 21
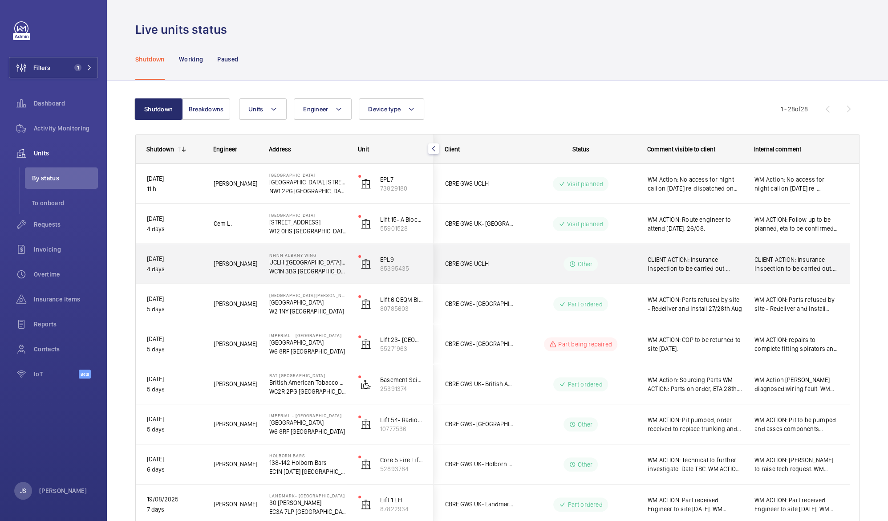
click at [679, 262] on span "CLIENT ACTION: Insurance inspection to be carried out. [DATE]. 22/08" at bounding box center [695, 264] width 95 height 18
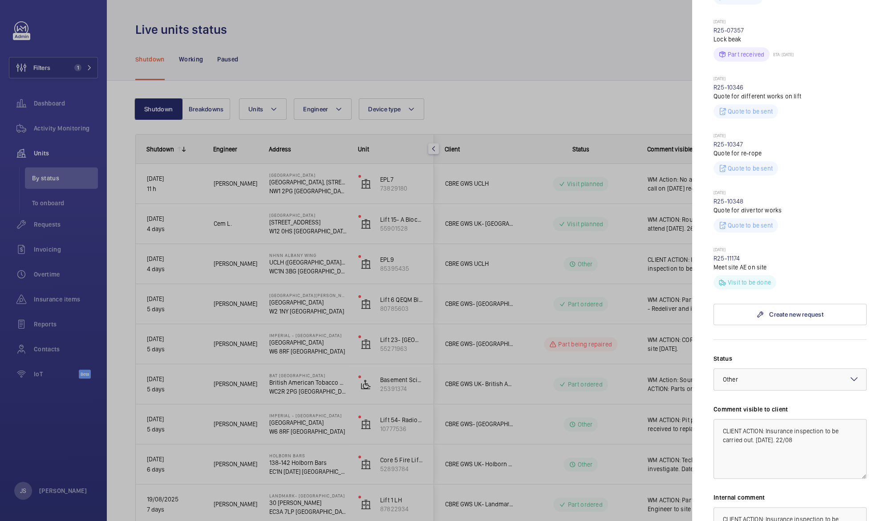
scroll to position [365, 0]
click at [653, 100] on div at bounding box center [444, 260] width 888 height 521
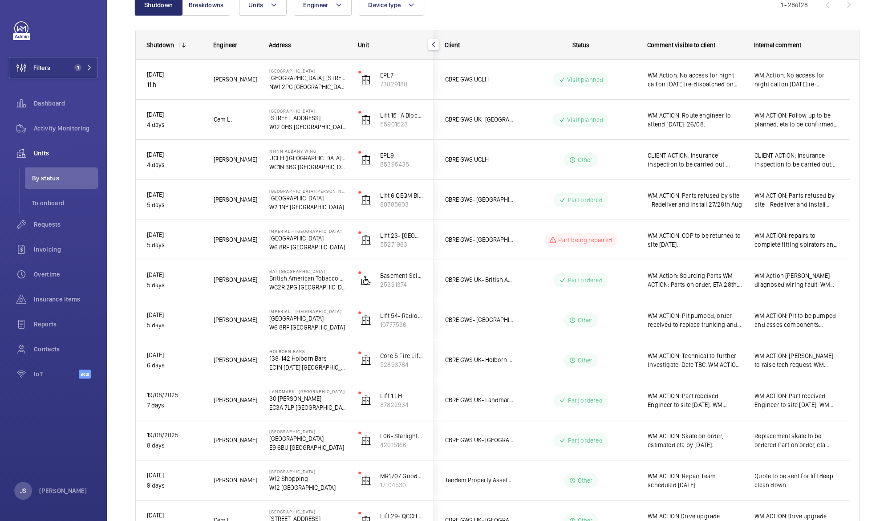
scroll to position [116, 0]
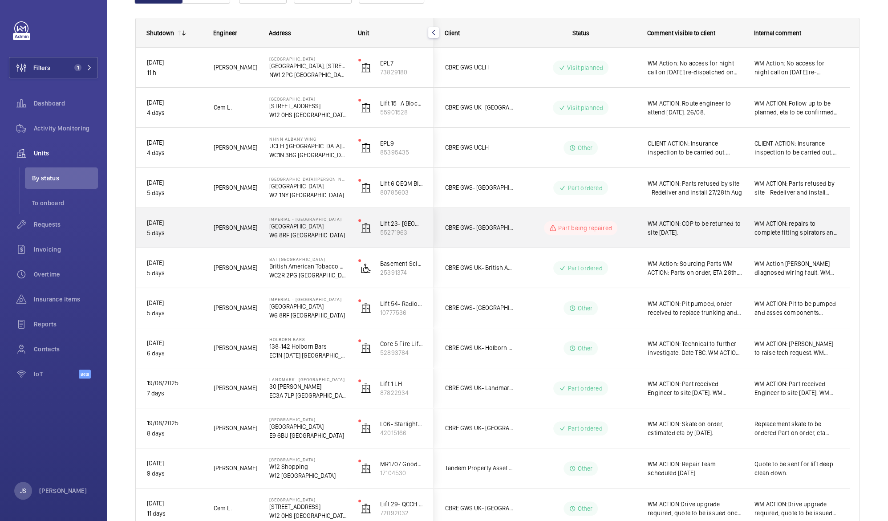
click at [680, 230] on span "WM ACTION: COP to be returned to site [DATE]." at bounding box center [695, 228] width 95 height 18
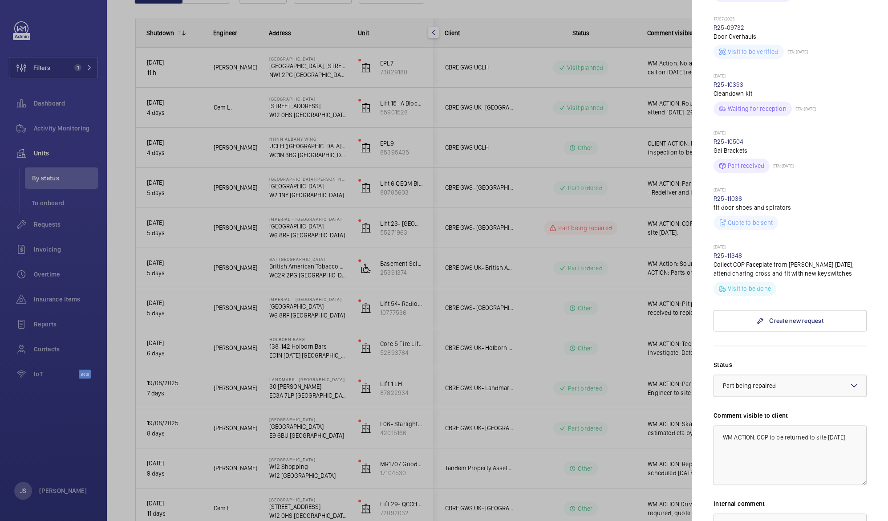
scroll to position [765, 0]
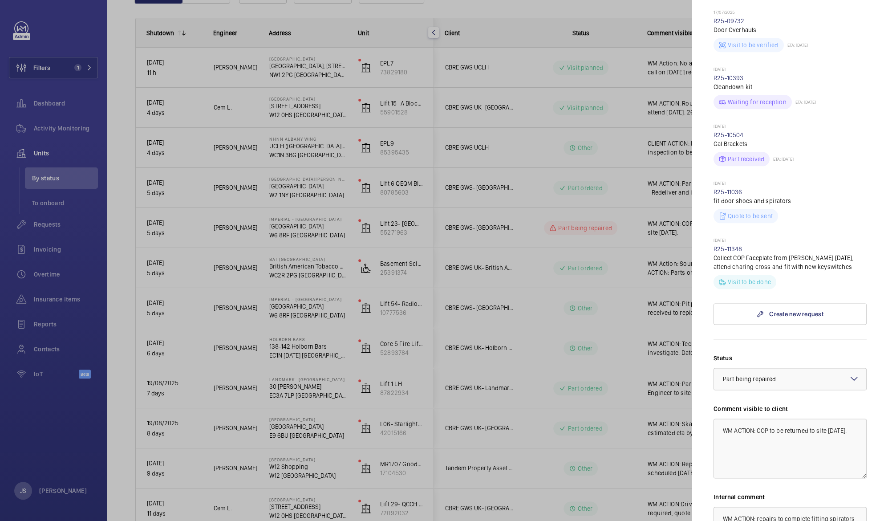
click at [849, 373] on mat-icon at bounding box center [854, 378] width 11 height 11
click at [616, 273] on div at bounding box center [444, 260] width 888 height 521
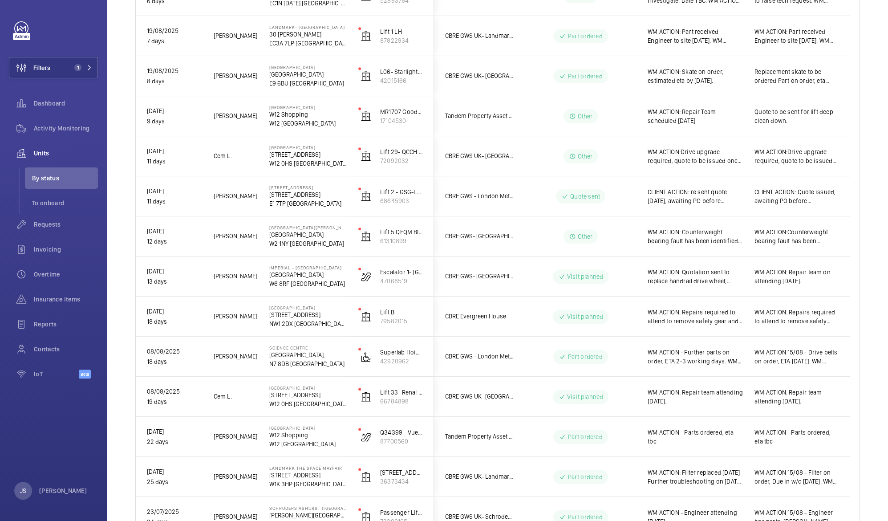
scroll to position [468, 0]
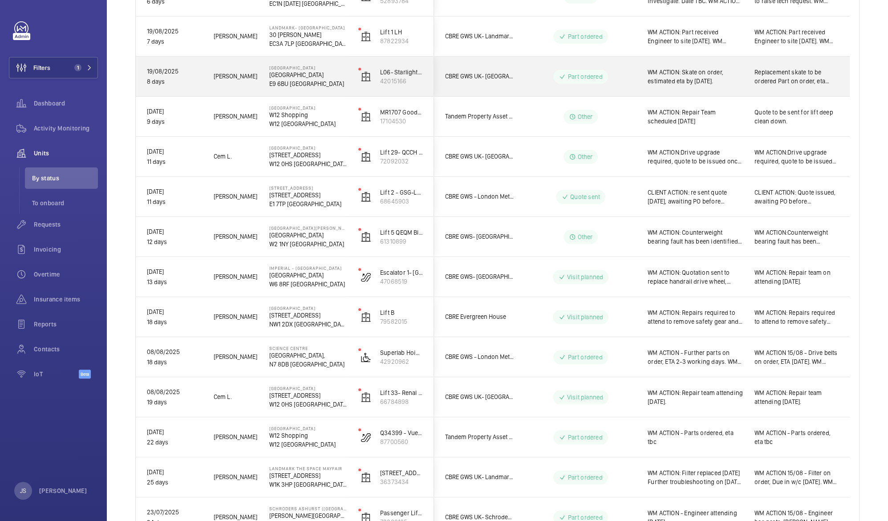
click at [292, 83] on p "E9 6BU [GEOGRAPHIC_DATA]" at bounding box center [307, 83] width 77 height 9
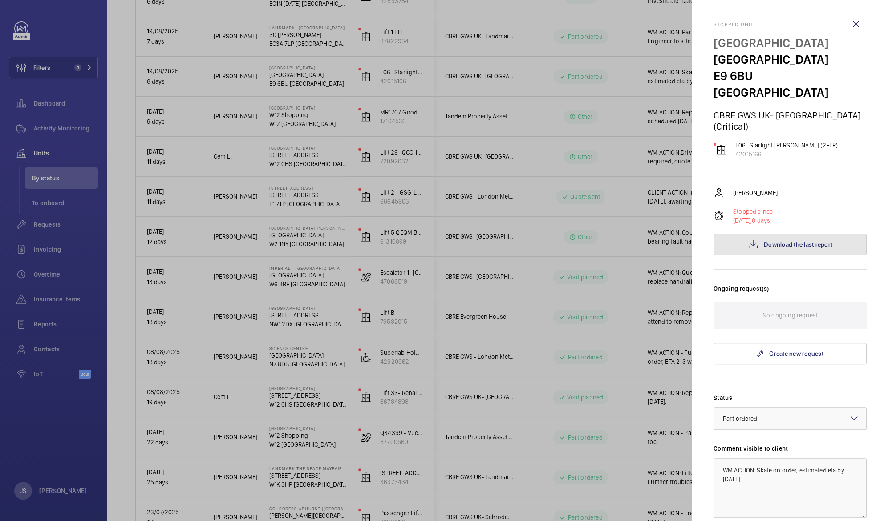
click at [807, 241] on span "Download the last report" at bounding box center [798, 244] width 69 height 7
click at [61, 32] on div at bounding box center [444, 260] width 888 height 521
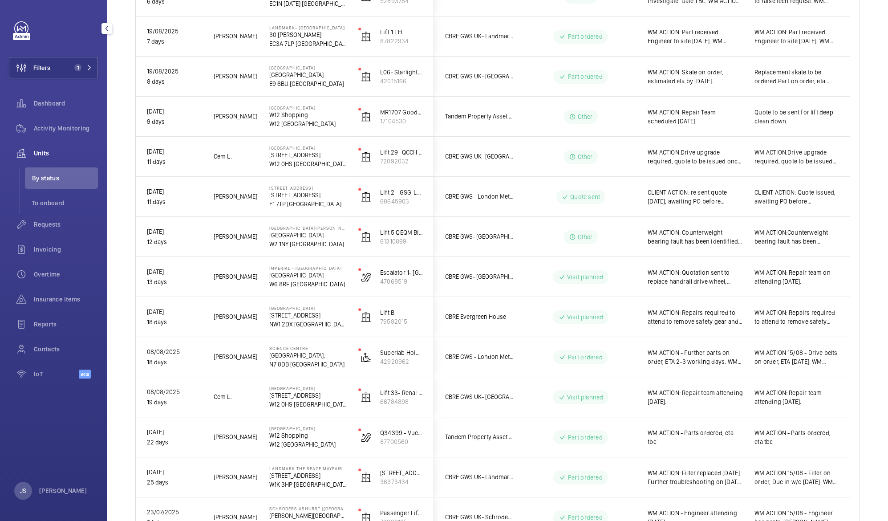
click at [42, 153] on span "Units" at bounding box center [66, 153] width 64 height 9
click at [49, 126] on span "Activity Monitoring" at bounding box center [66, 128] width 64 height 9
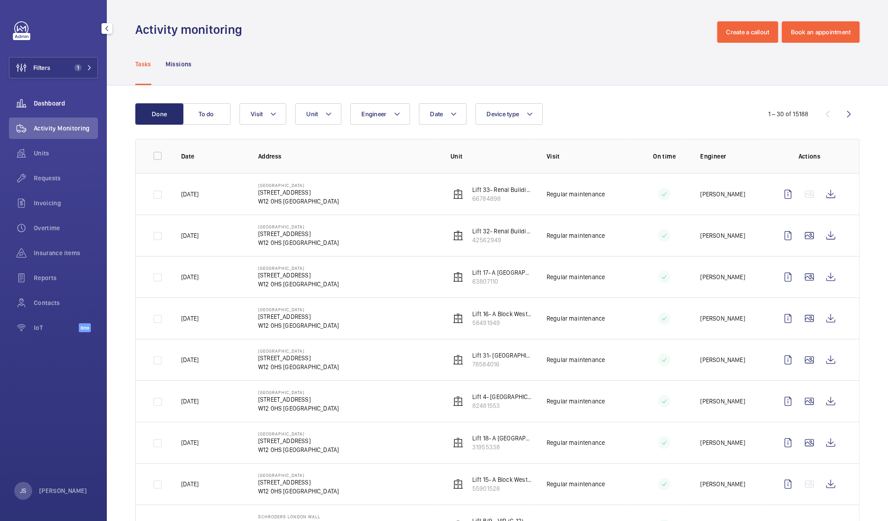
click at [39, 105] on span "Dashboard" at bounding box center [66, 103] width 64 height 9
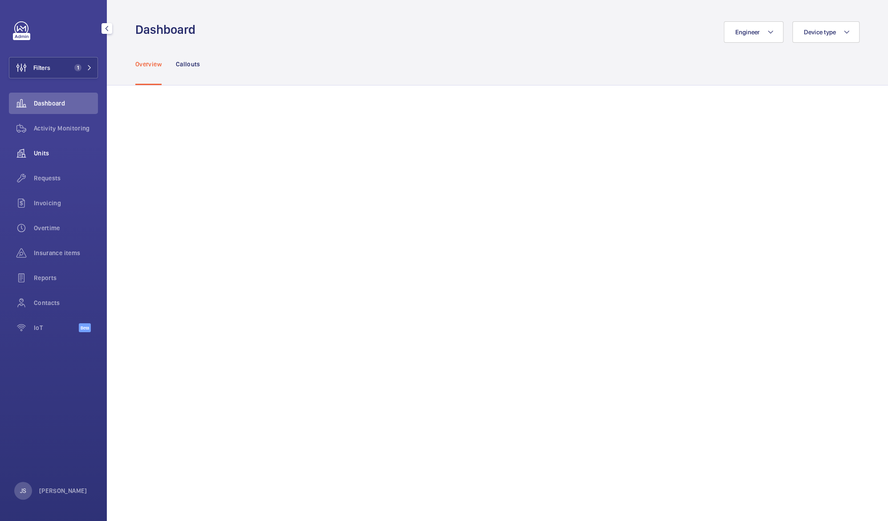
click at [41, 152] on span "Units" at bounding box center [66, 153] width 64 height 9
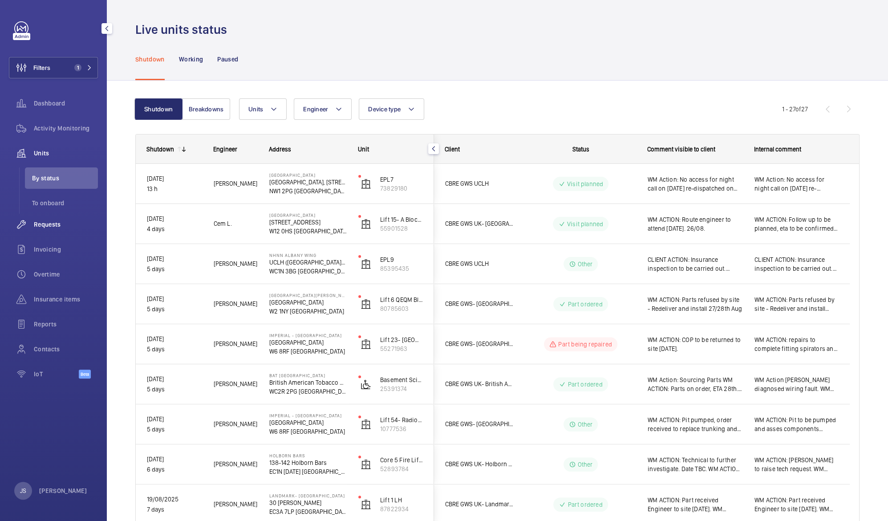
click at [50, 221] on span "Requests" at bounding box center [66, 224] width 64 height 9
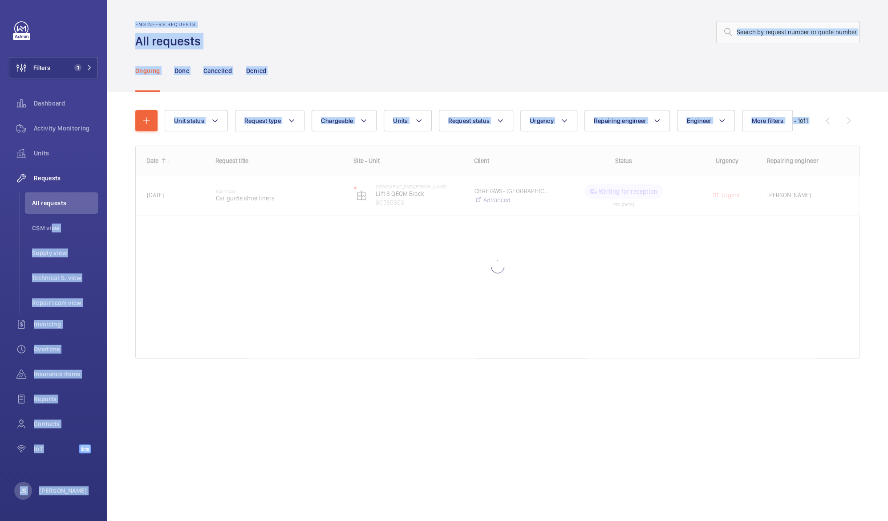
drag, startPoint x: 50, startPoint y: 221, endPoint x: 399, endPoint y: 150, distance: 356.1
click at [399, 150] on mat-sidenav-content "Filters 1 Dashboard Activity Monitoring Units Requests All requests CSM view Su…" at bounding box center [444, 260] width 888 height 521
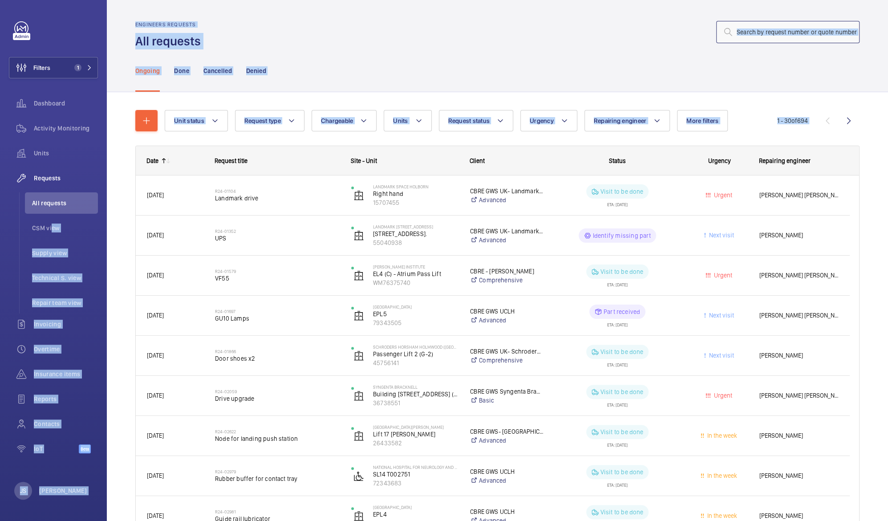
click at [735, 34] on input "text" at bounding box center [787, 32] width 143 height 22
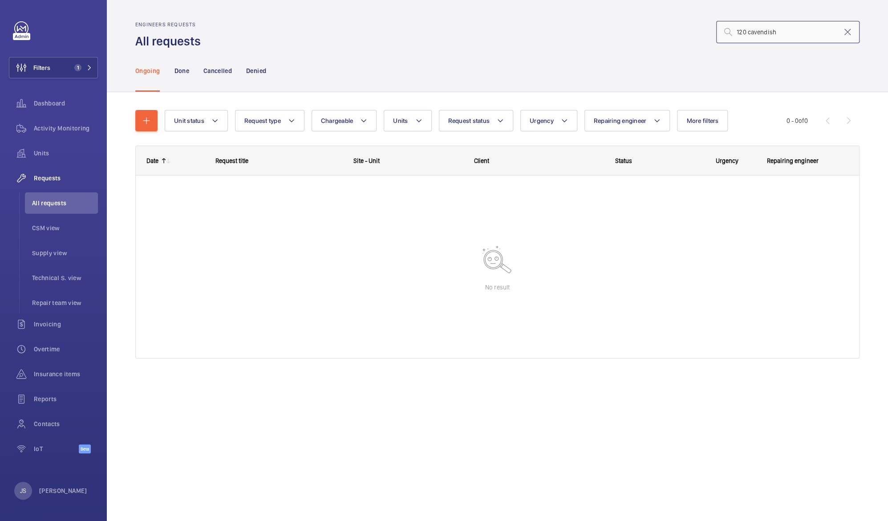
type input "120 cavendish"
click at [180, 70] on p "Done" at bounding box center [181, 70] width 15 height 9
click at [50, 152] on span "Units" at bounding box center [66, 153] width 64 height 9
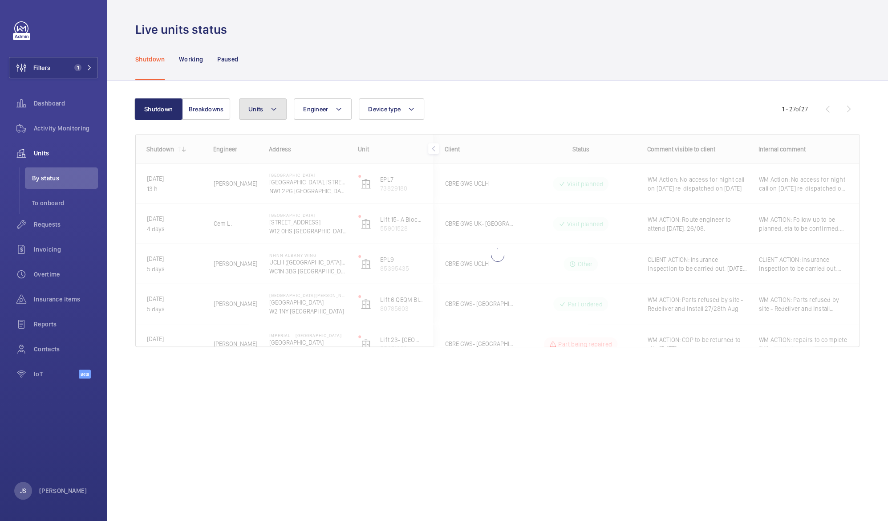
click at [273, 110] on mat-icon at bounding box center [273, 109] width 7 height 11
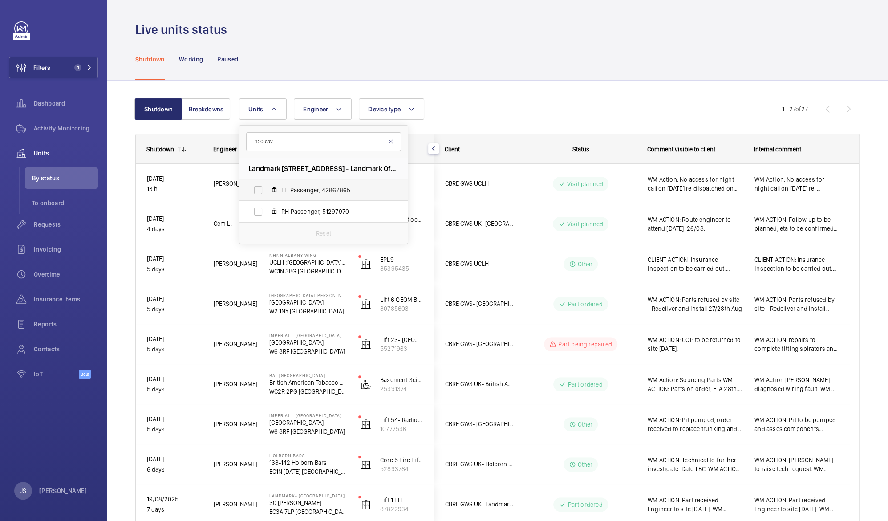
type input "120 cav"
click at [254, 185] on label "LH Passenger, 42867865" at bounding box center [316, 189] width 154 height 21
click at [254, 185] on input "LH Passenger, 42867865" at bounding box center [258, 190] width 18 height 18
checkbox input "true"
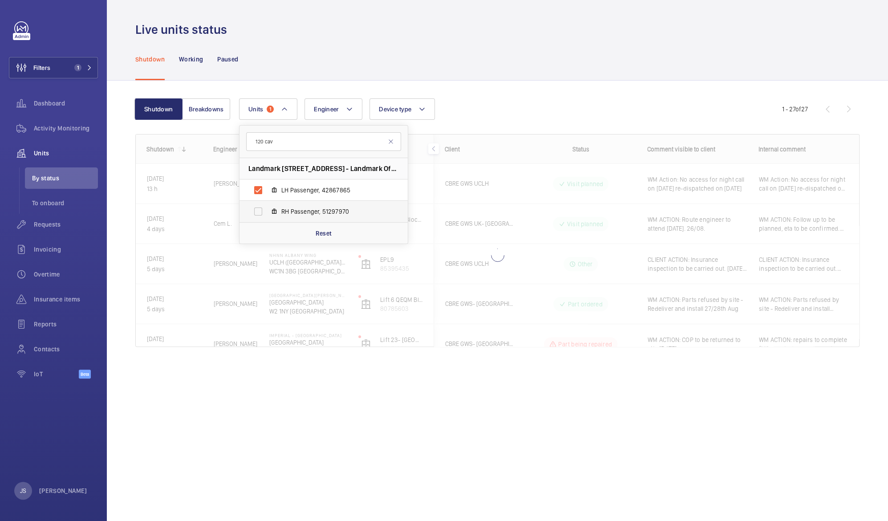
click at [256, 210] on label "RH Passenger, 51297970" at bounding box center [316, 211] width 154 height 21
click at [256, 210] on input "RH Passenger, 51297970" at bounding box center [258, 212] width 18 height 18
checkbox input "true"
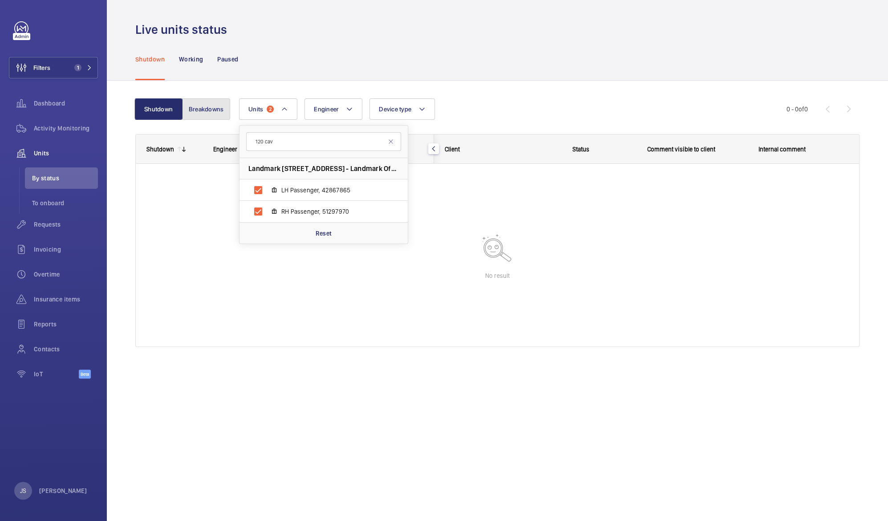
click at [200, 106] on button "Breakdowns" at bounding box center [206, 108] width 48 height 21
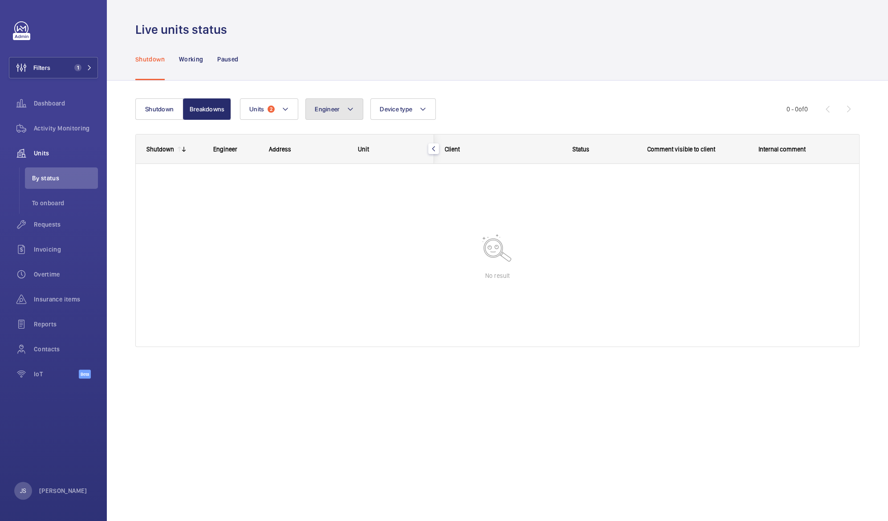
click at [348, 115] on button "Engineer" at bounding box center [334, 108] width 58 height 21
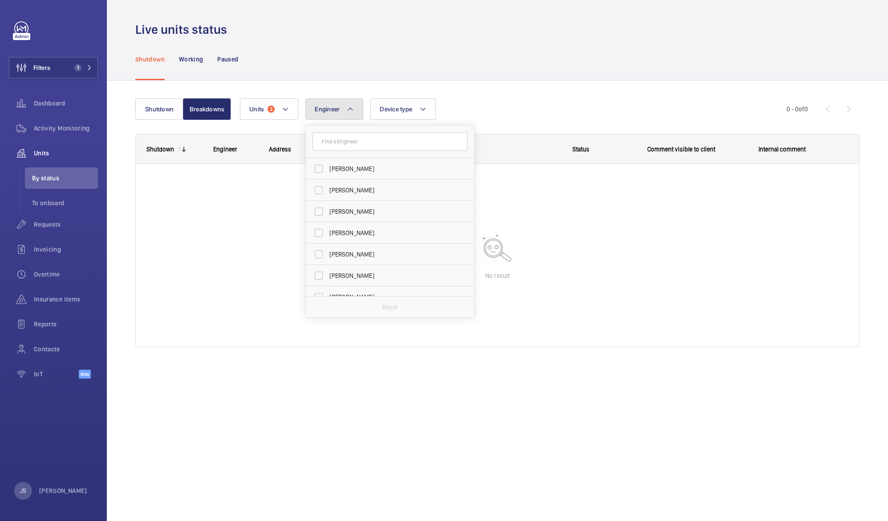
click at [348, 115] on button "Engineer" at bounding box center [334, 108] width 58 height 21
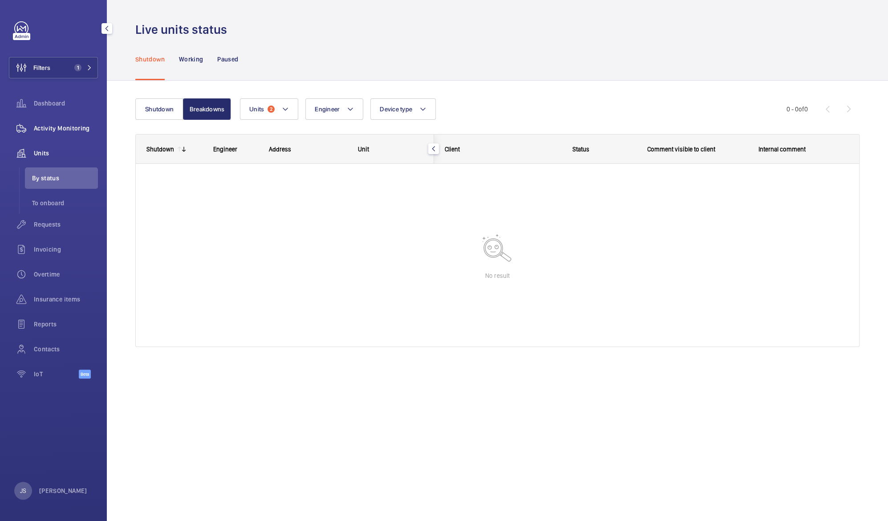
click at [43, 130] on span "Activity Monitoring" at bounding box center [66, 128] width 64 height 9
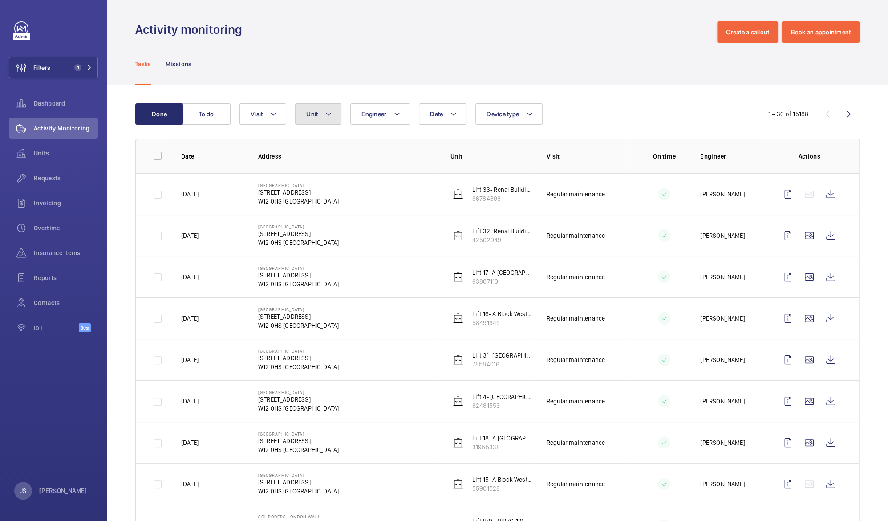
click at [328, 118] on mat-icon at bounding box center [328, 114] width 7 height 11
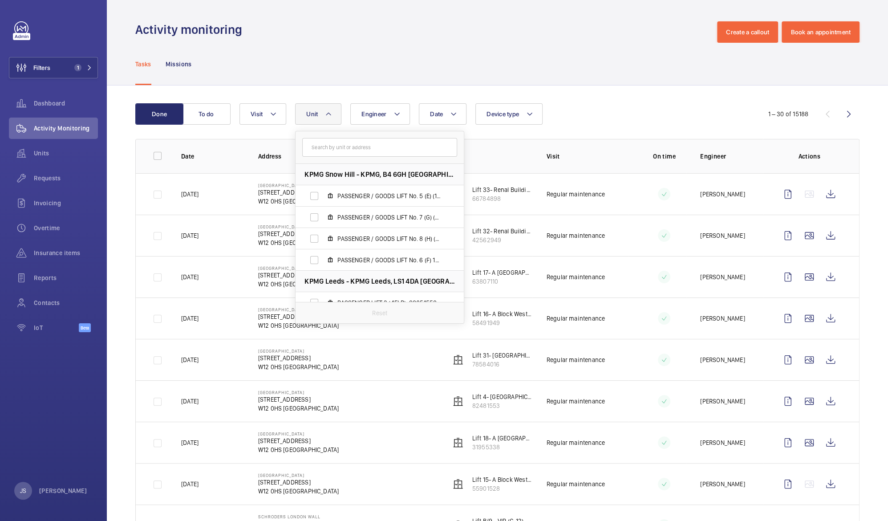
click at [330, 150] on input "text" at bounding box center [379, 147] width 155 height 19
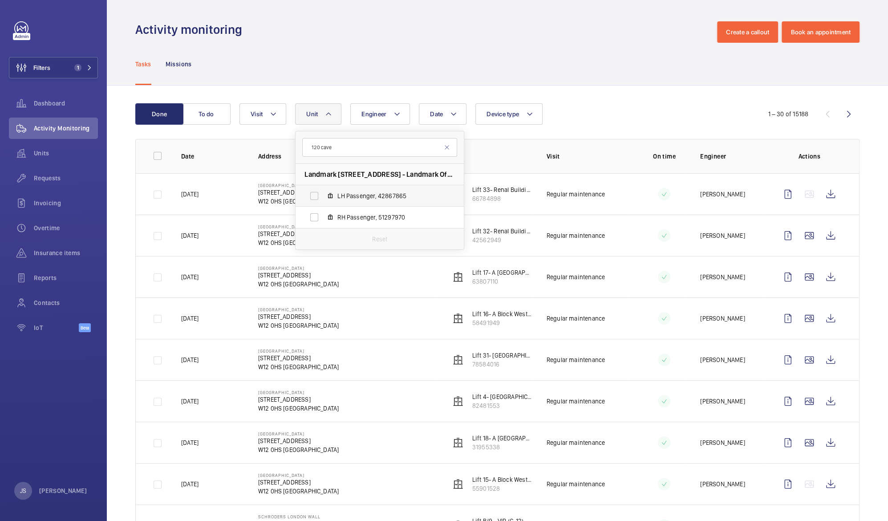
type input "120 cave"
click at [308, 198] on label "LH Passenger, 42867865" at bounding box center [373, 195] width 154 height 21
click at [308, 198] on input "LH Passenger, 42867865" at bounding box center [314, 196] width 18 height 18
checkbox input "true"
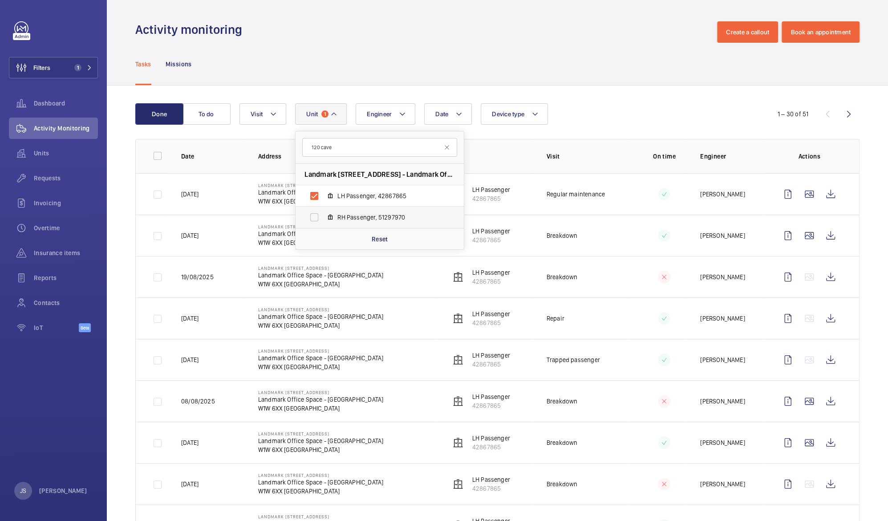
click at [314, 217] on label "RH Passenger, 51297970" at bounding box center [373, 217] width 154 height 21
click at [314, 217] on input "RH Passenger, 51297970" at bounding box center [314, 217] width 18 height 18
checkbox input "true"
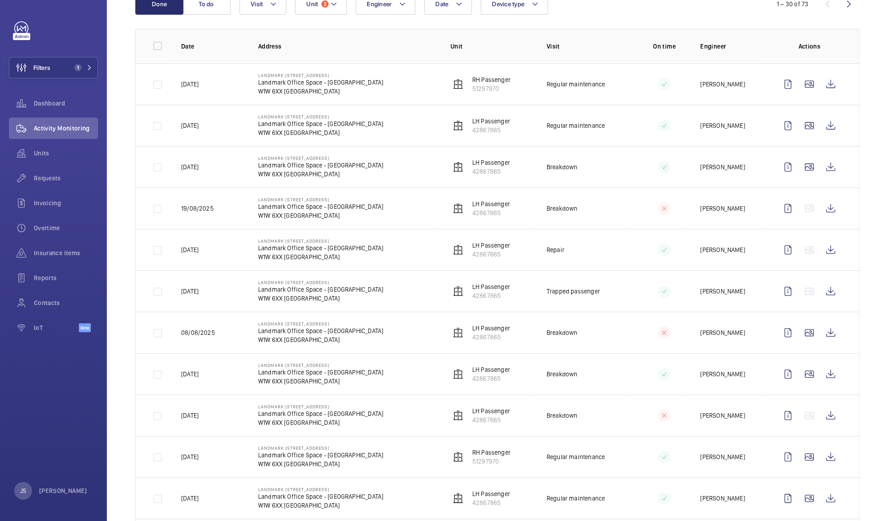
scroll to position [111, 0]
